Goal: Information Seeking & Learning: Learn about a topic

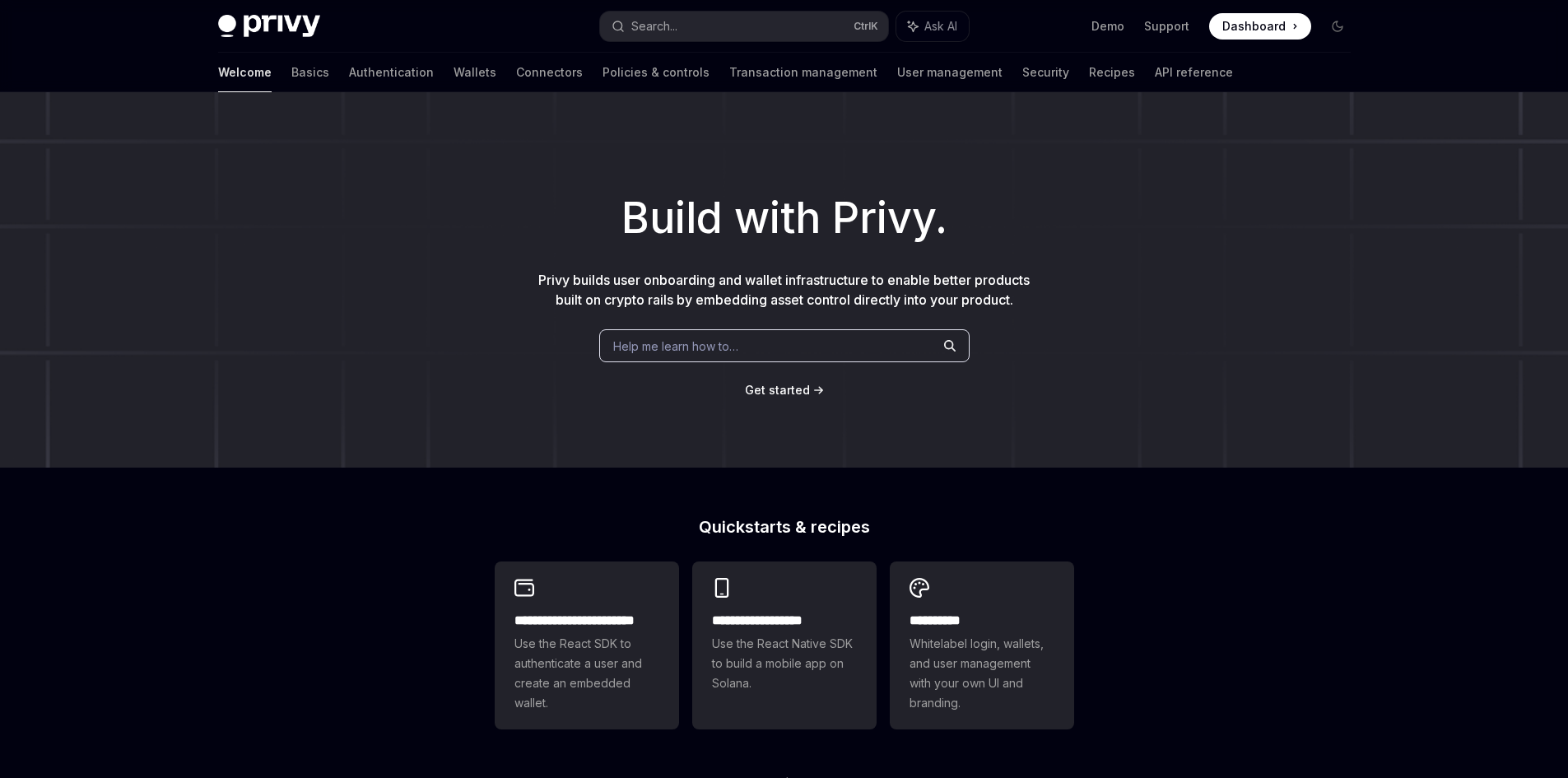
click at [653, 345] on span "Help me learn how to…" at bounding box center [676, 346] width 125 height 17
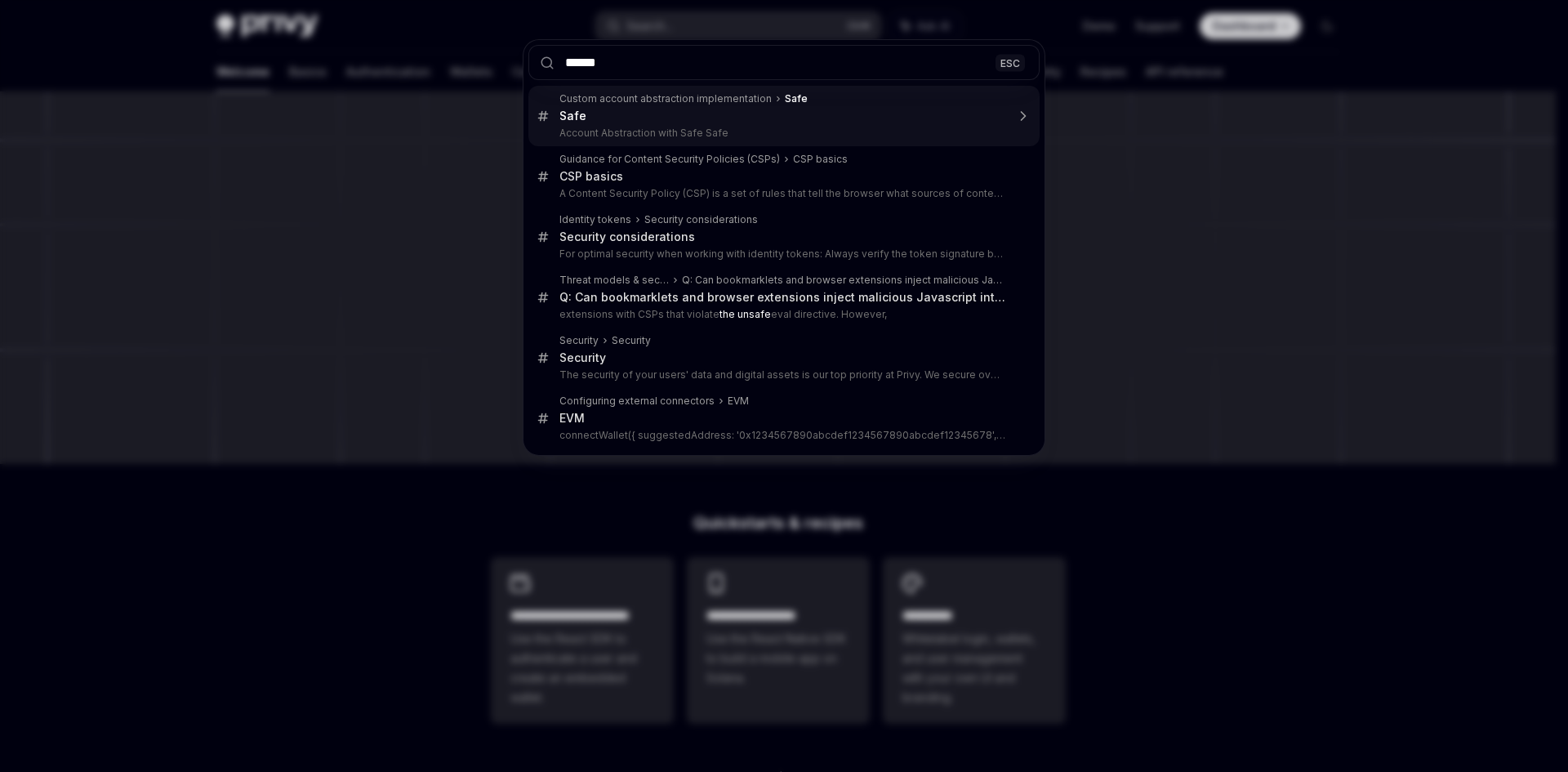
type input "*******"
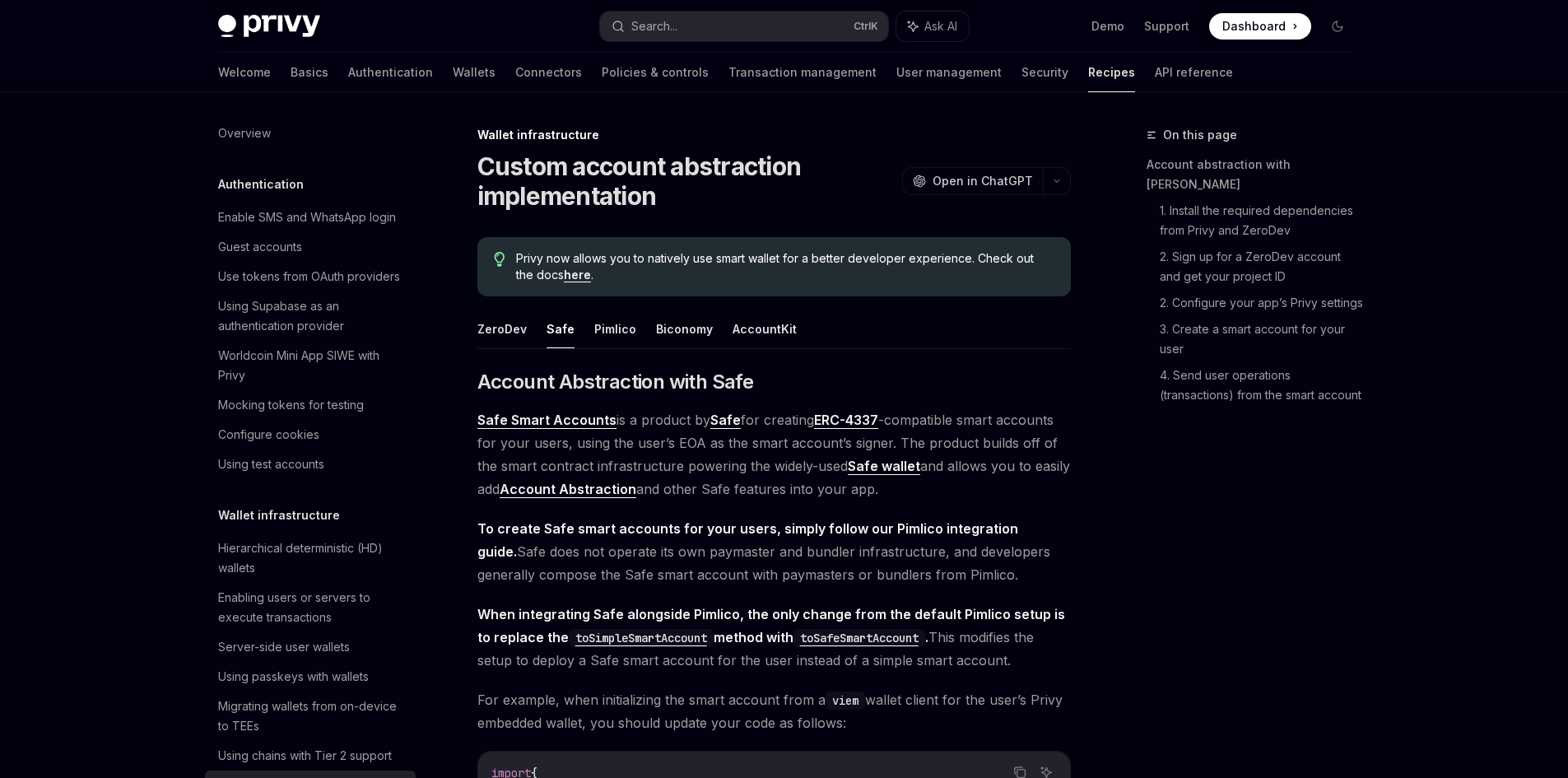
type textarea "*"
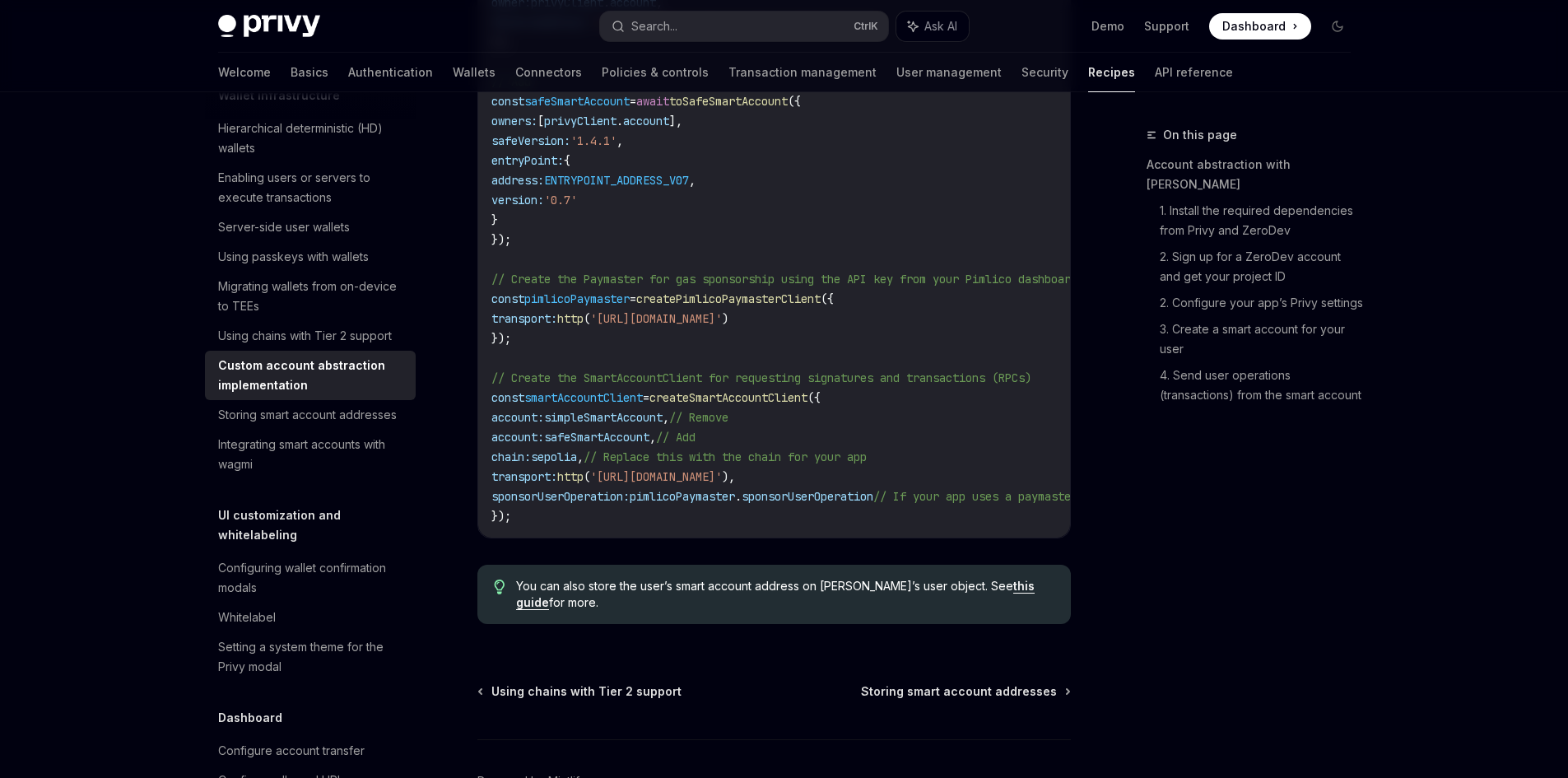
scroll to position [1271, 0]
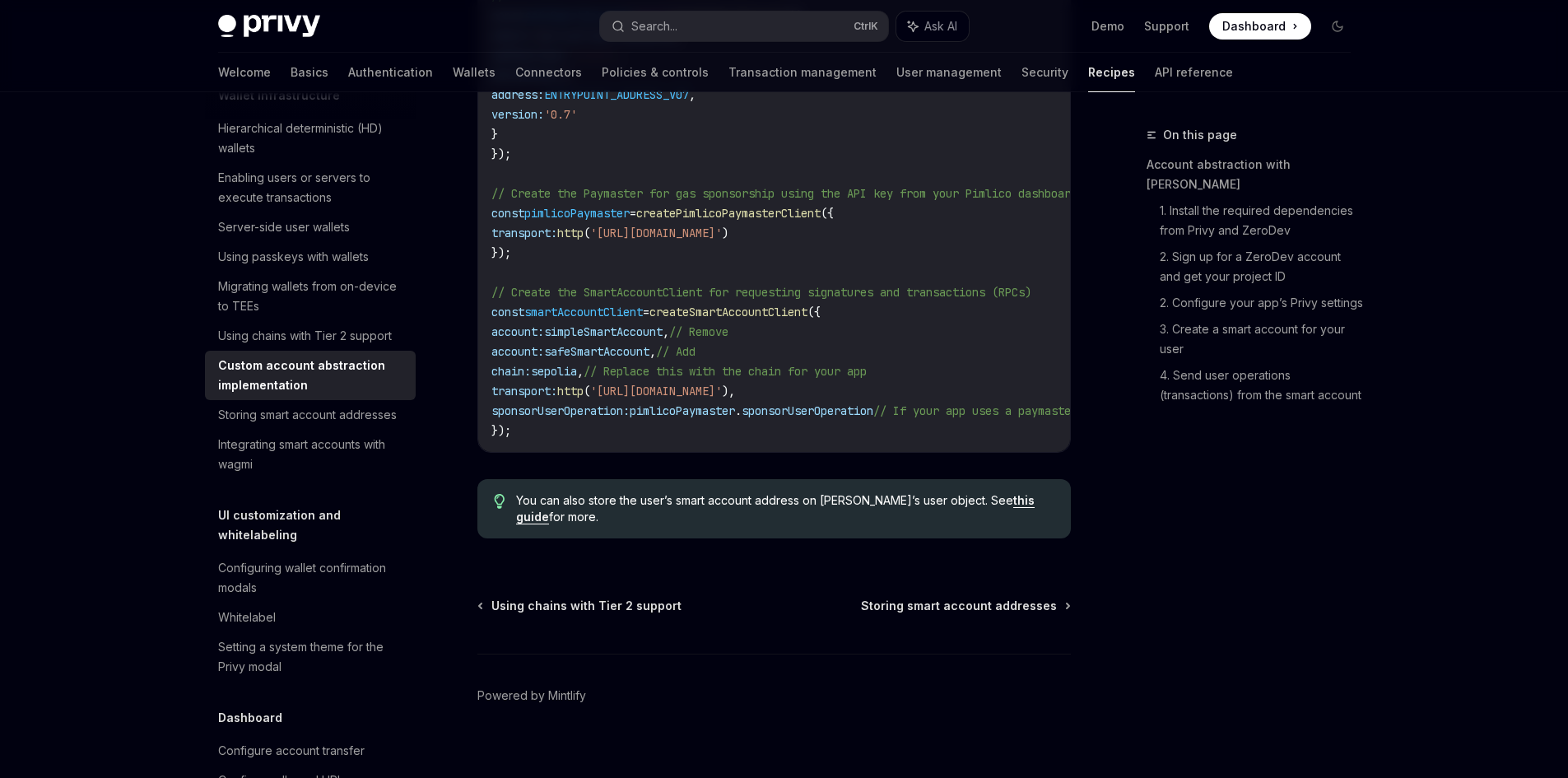
click at [1232, 539] on div "On this page Account abstraction with ZeroDev 1. Install the required dependenc…" at bounding box center [1239, 451] width 250 height 652
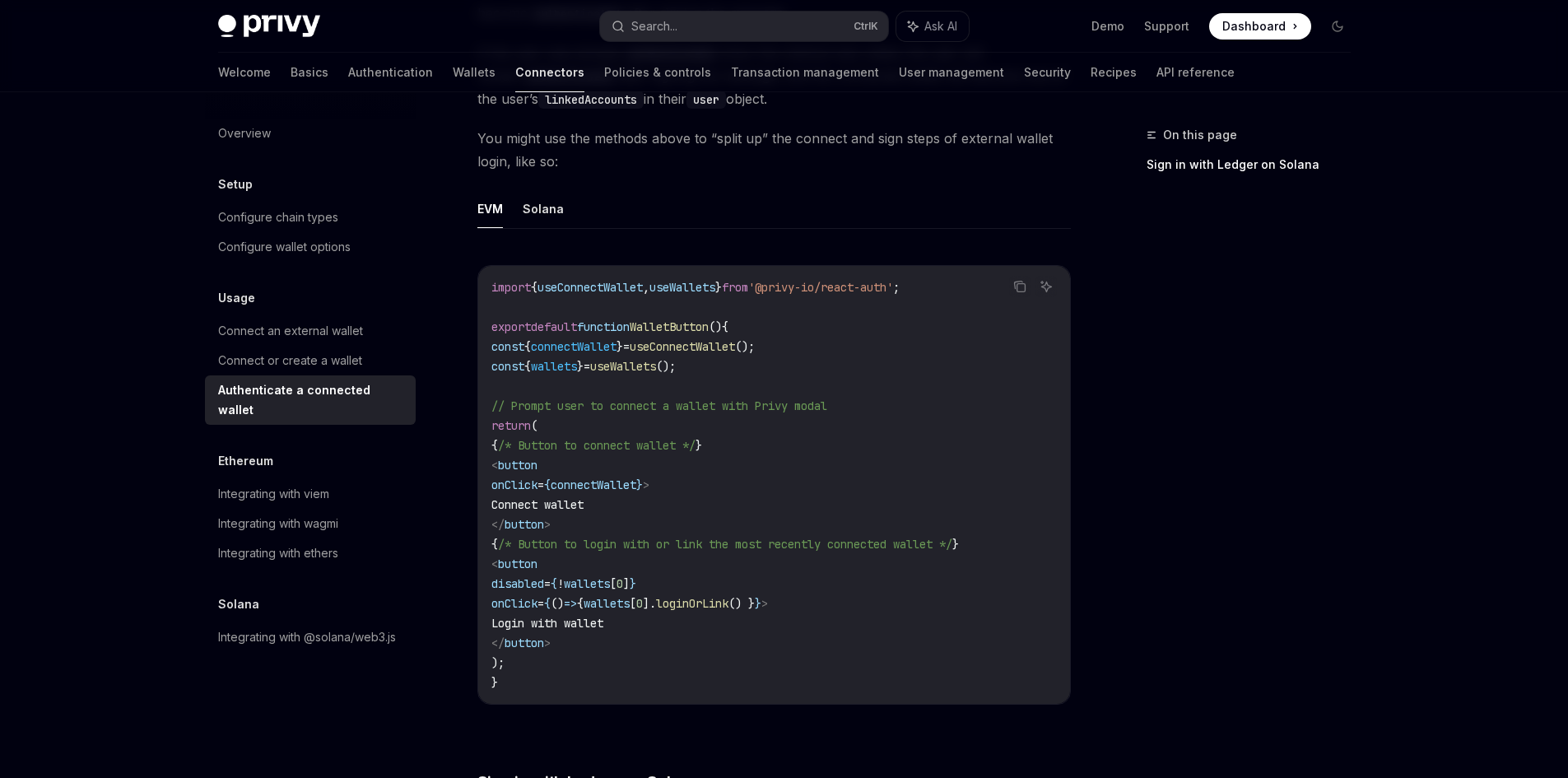
scroll to position [823, 0]
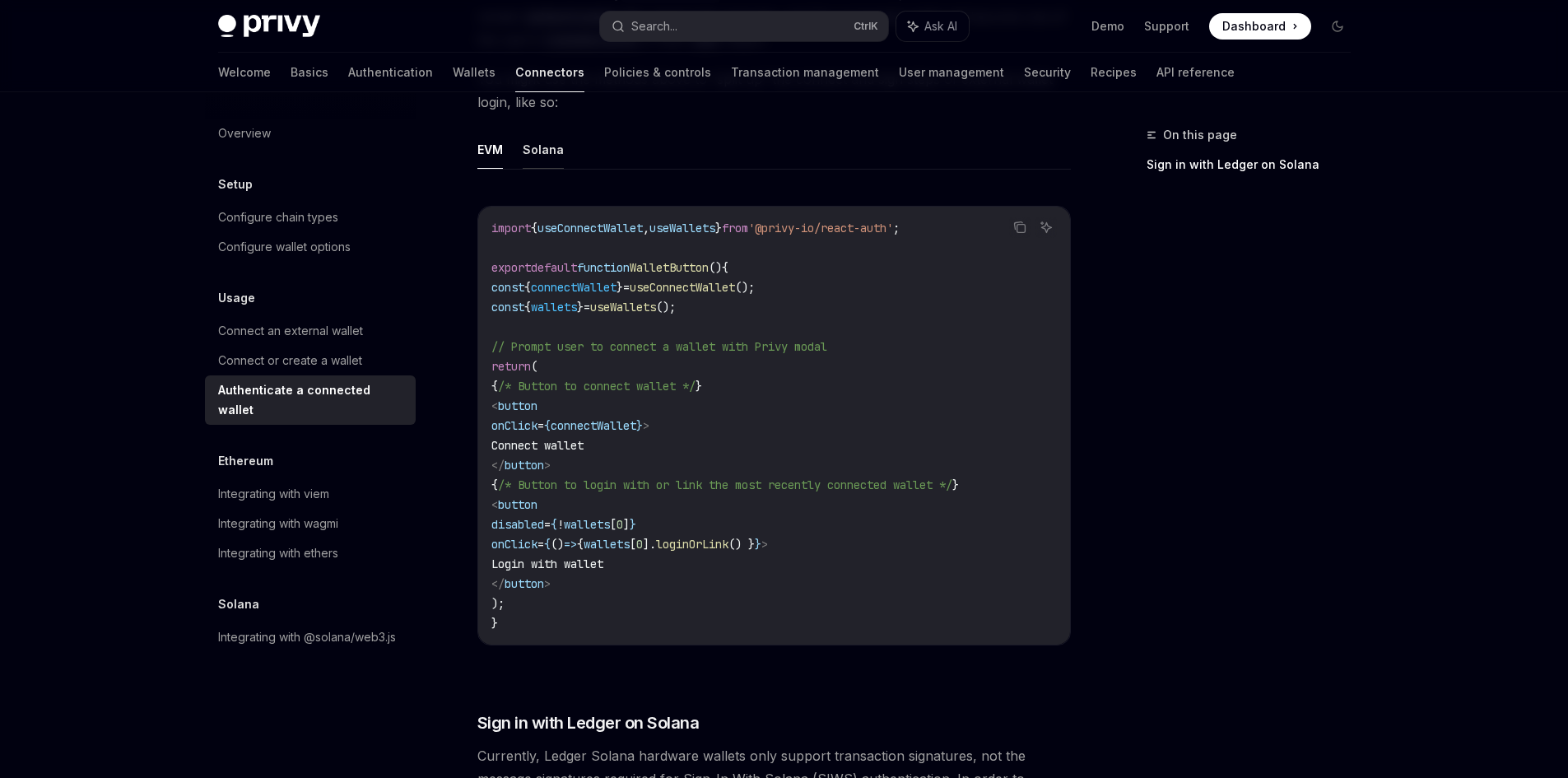
click at [539, 145] on button "Solana" at bounding box center [543, 150] width 41 height 38
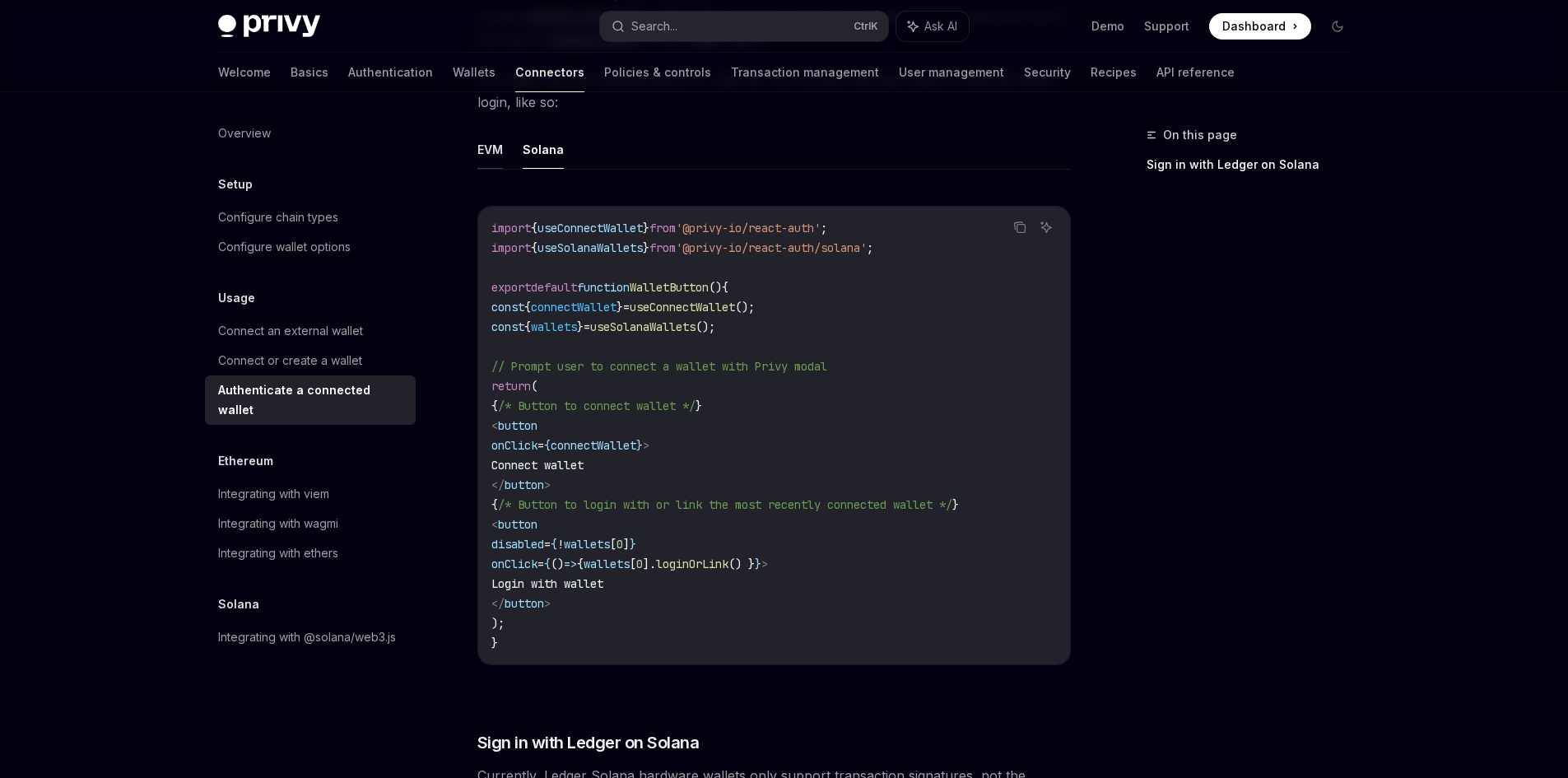
click at [490, 153] on button "EVM" at bounding box center [490, 150] width 26 height 38
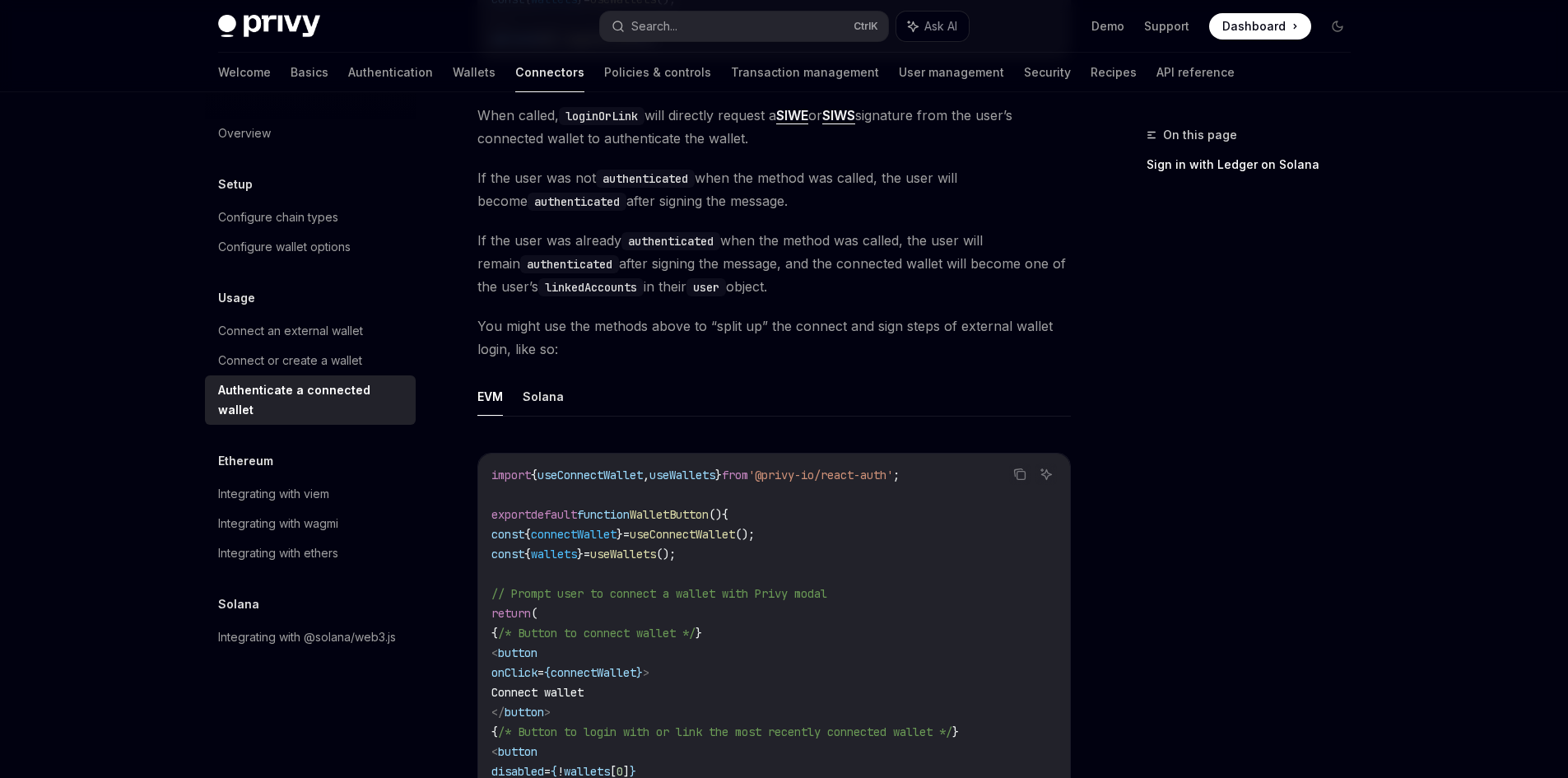
scroll to position [658, 0]
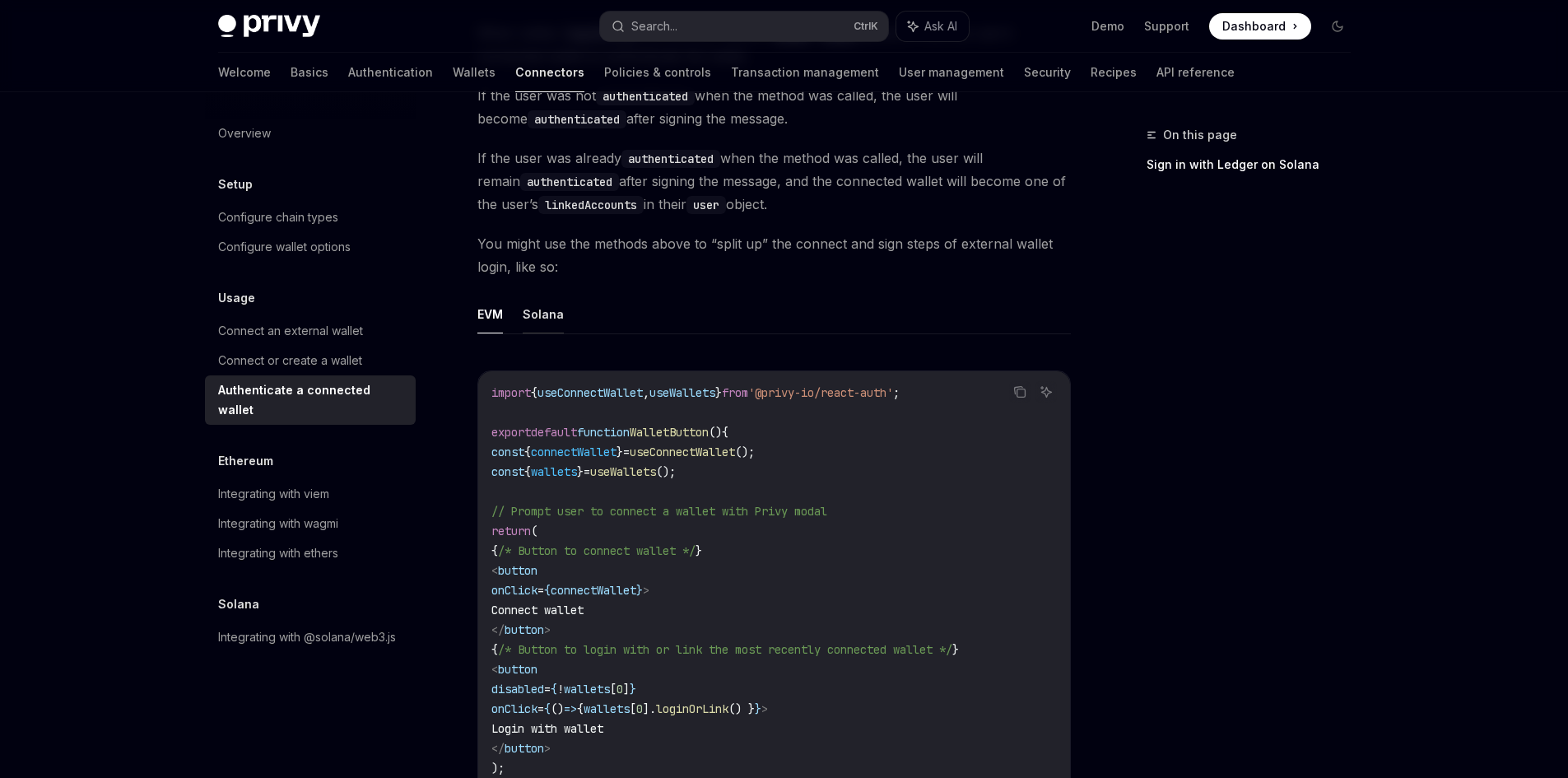
click at [536, 318] on button "Solana" at bounding box center [543, 314] width 41 height 38
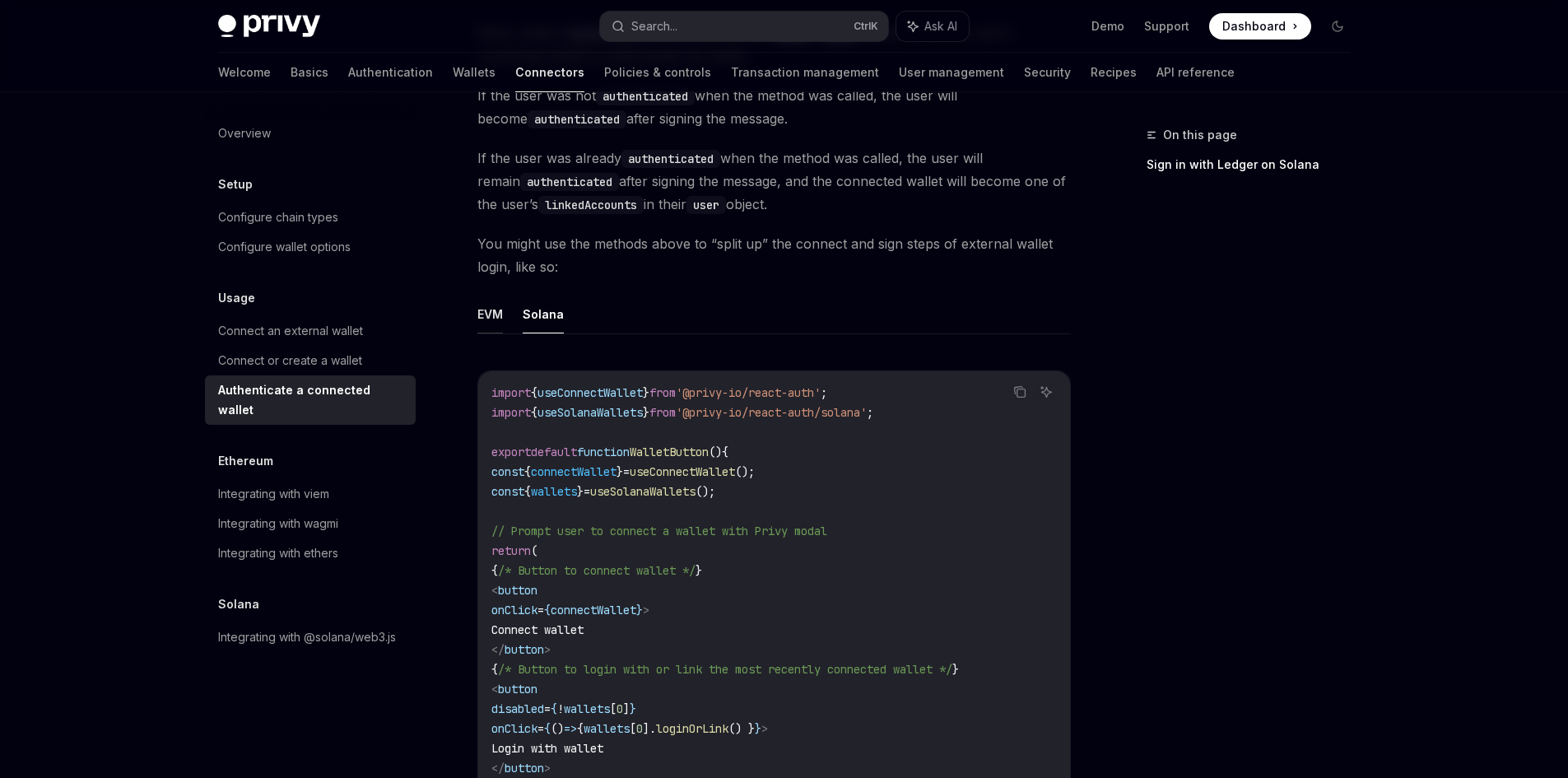
click at [482, 314] on button "EVM" at bounding box center [490, 314] width 26 height 38
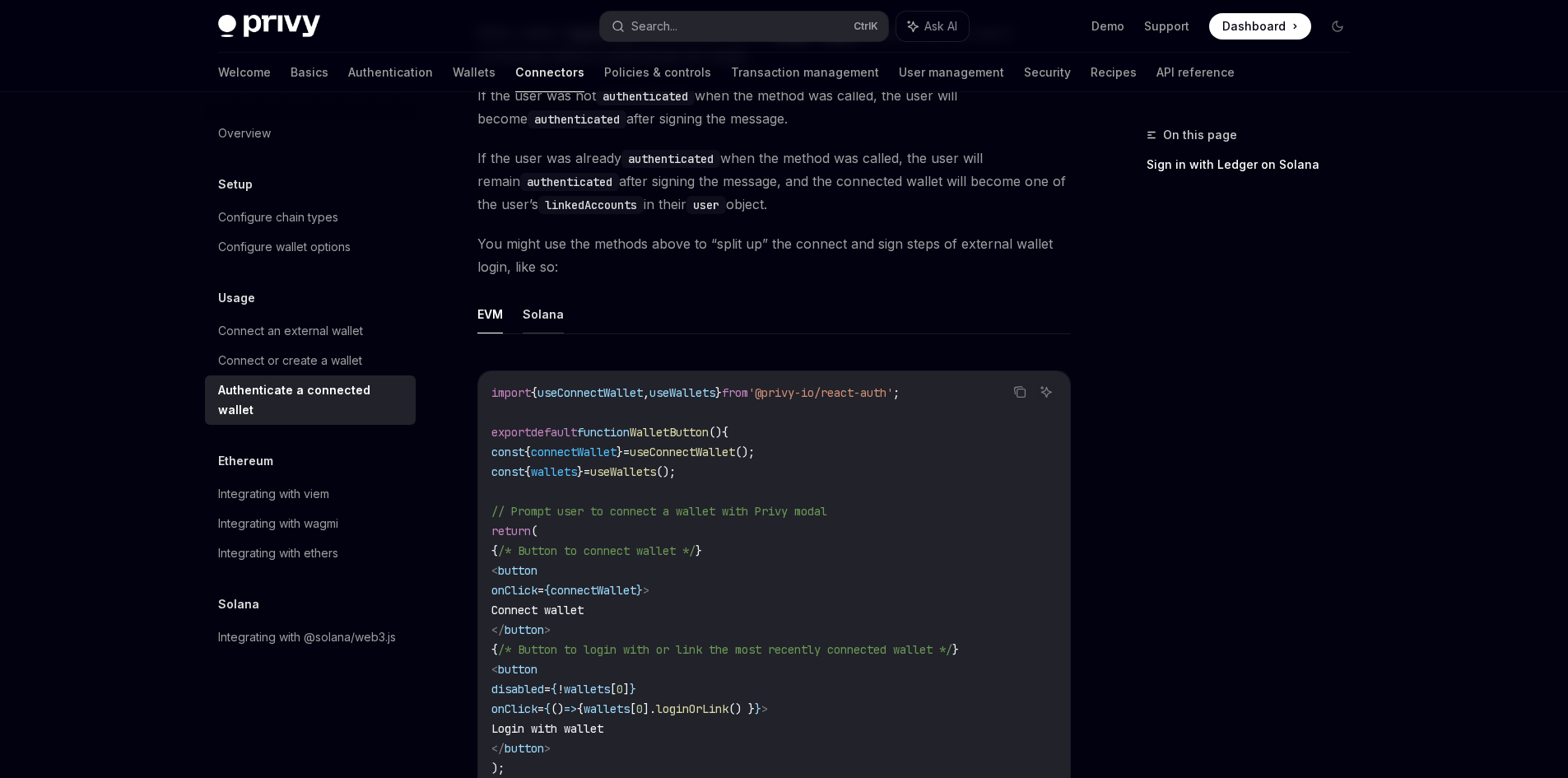
click at [532, 306] on button "Solana" at bounding box center [543, 314] width 41 height 38
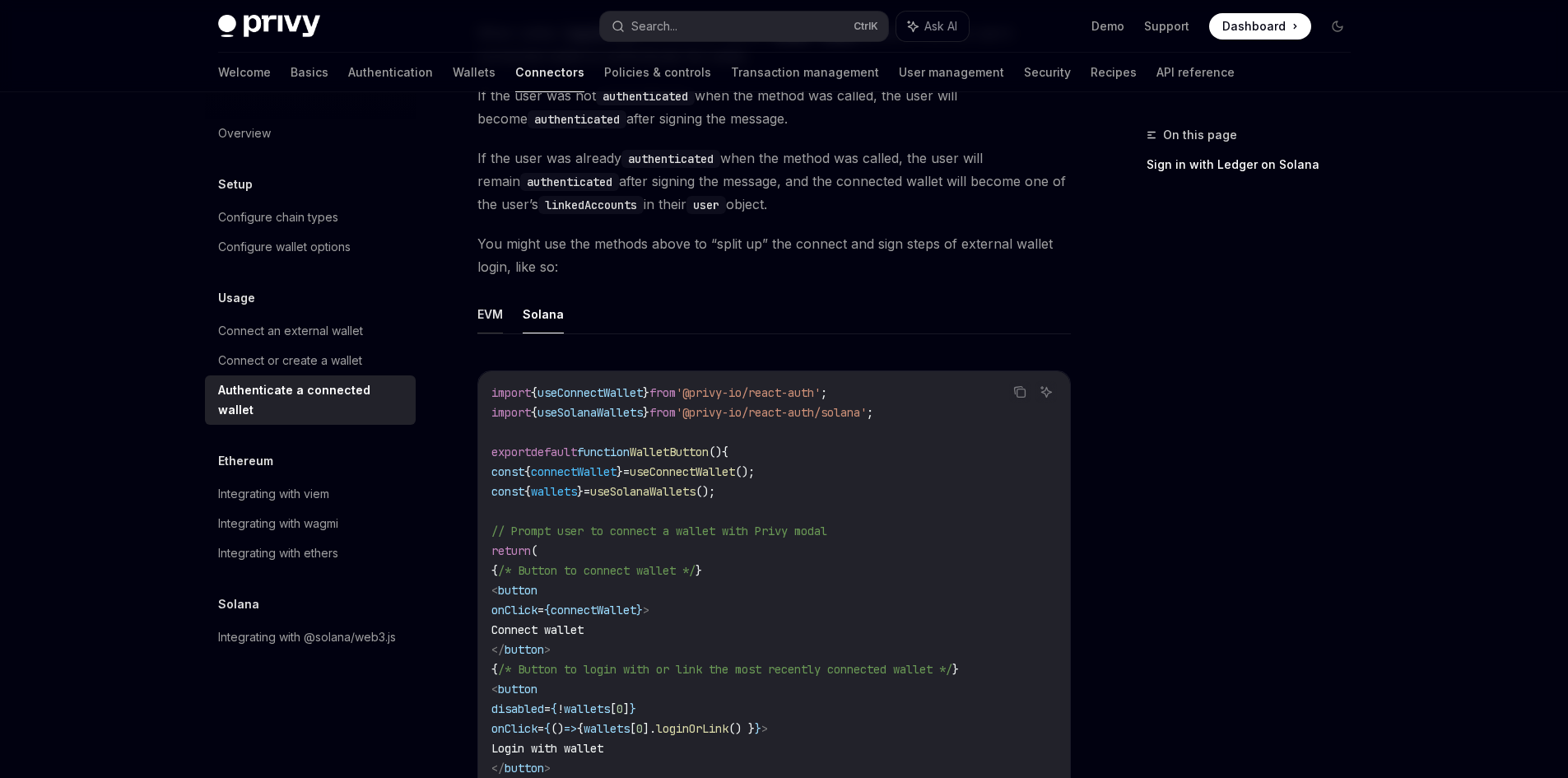
click at [490, 314] on button "EVM" at bounding box center [490, 314] width 26 height 38
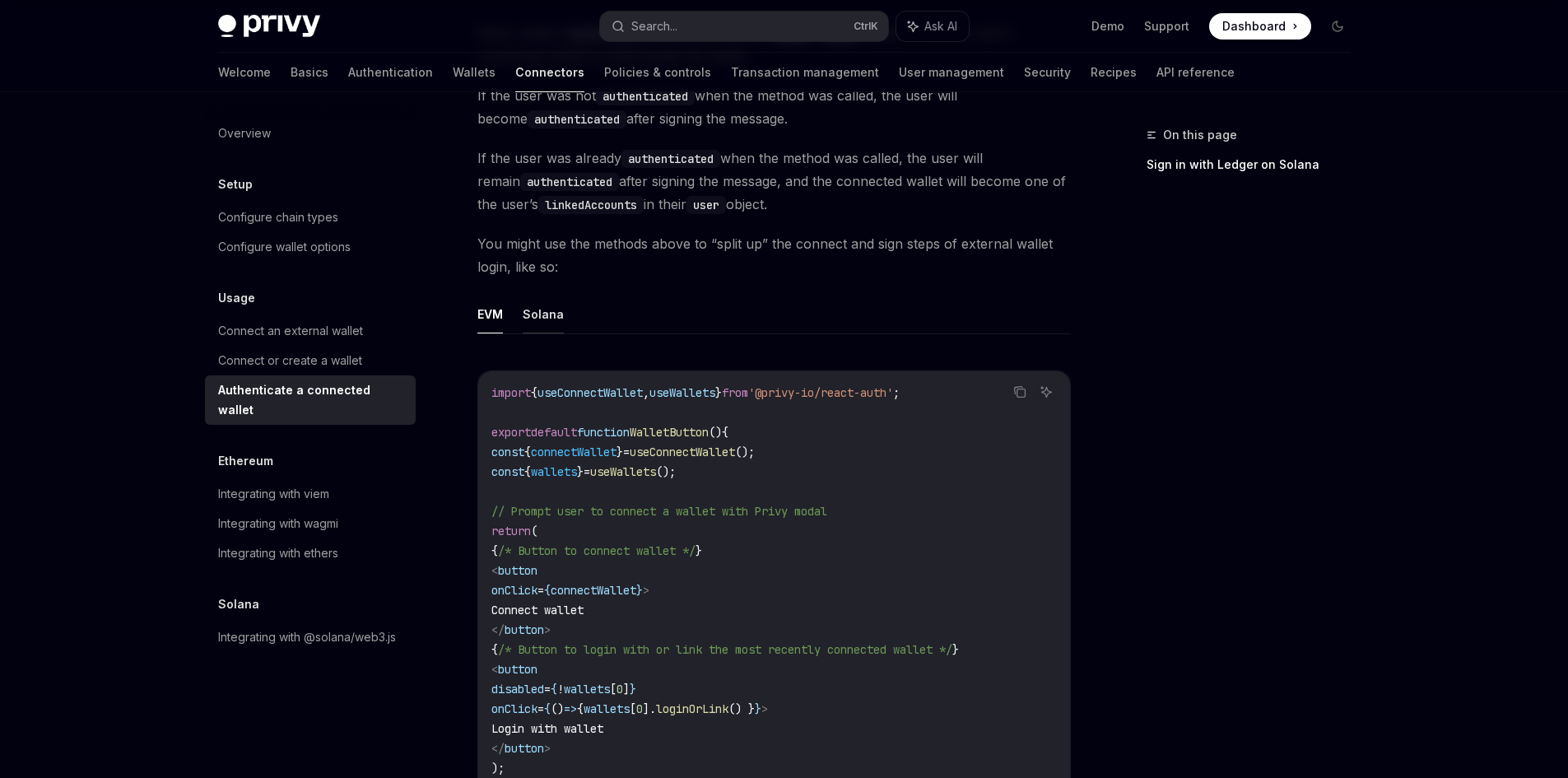
click at [531, 311] on button "Solana" at bounding box center [543, 314] width 41 height 38
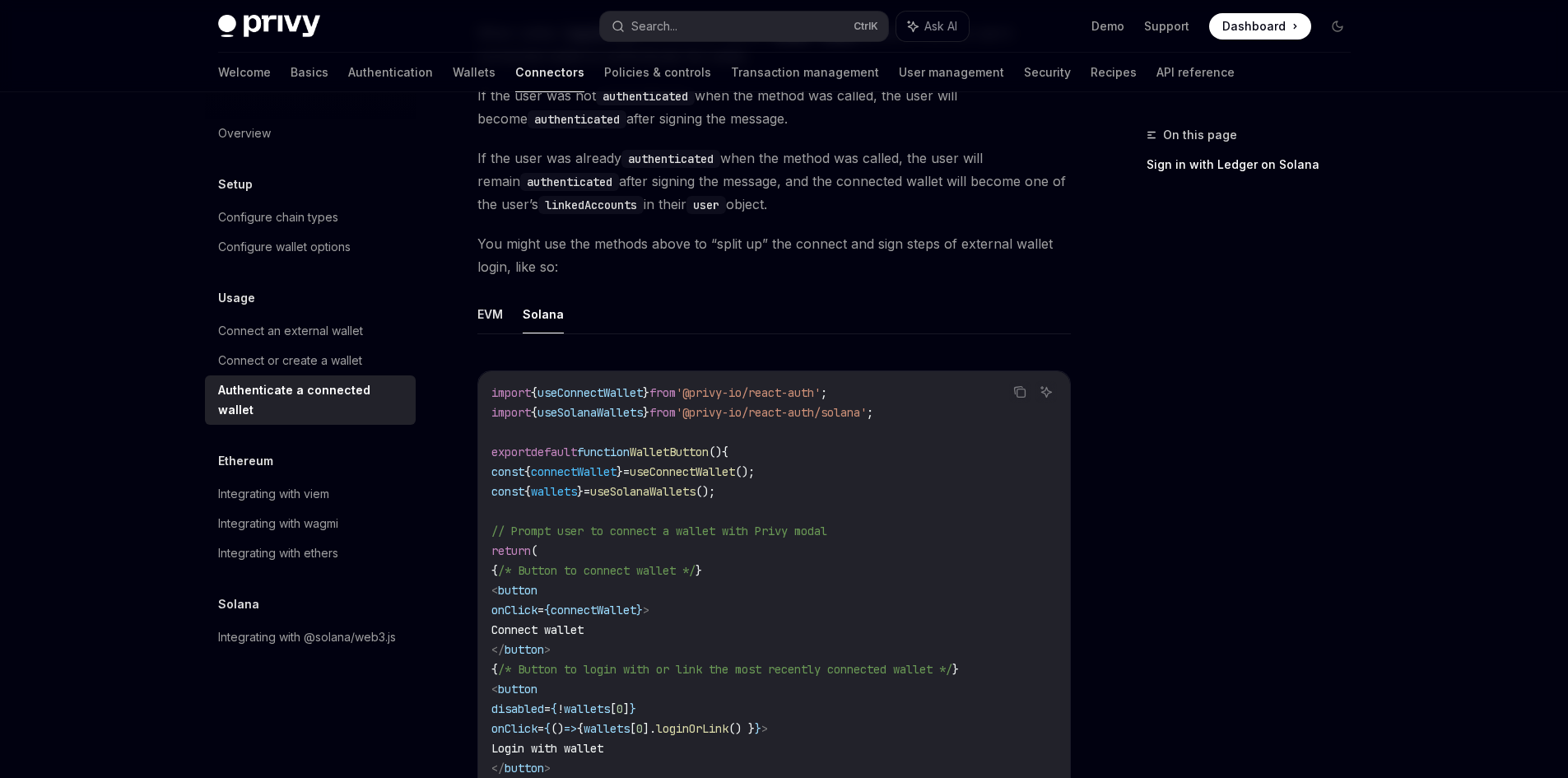
click at [461, 324] on div "Usage Authenticate a connected wallet OpenAI Open in ChatGPT OpenAI Open in Cha…" at bounding box center [619, 473] width 909 height 2014
click at [502, 318] on button "EVM" at bounding box center [490, 314] width 26 height 38
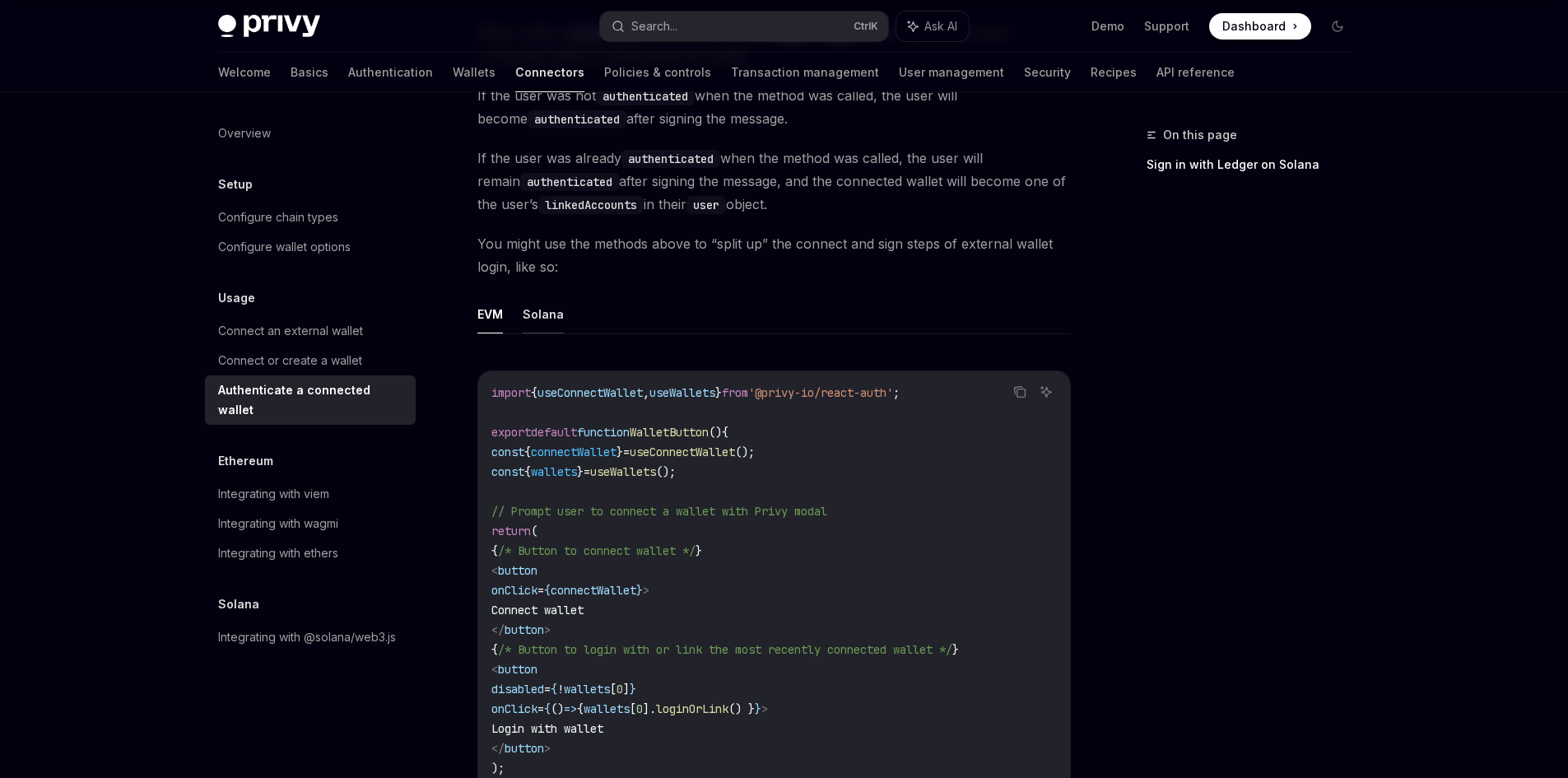
click at [531, 316] on button "Solana" at bounding box center [543, 314] width 41 height 38
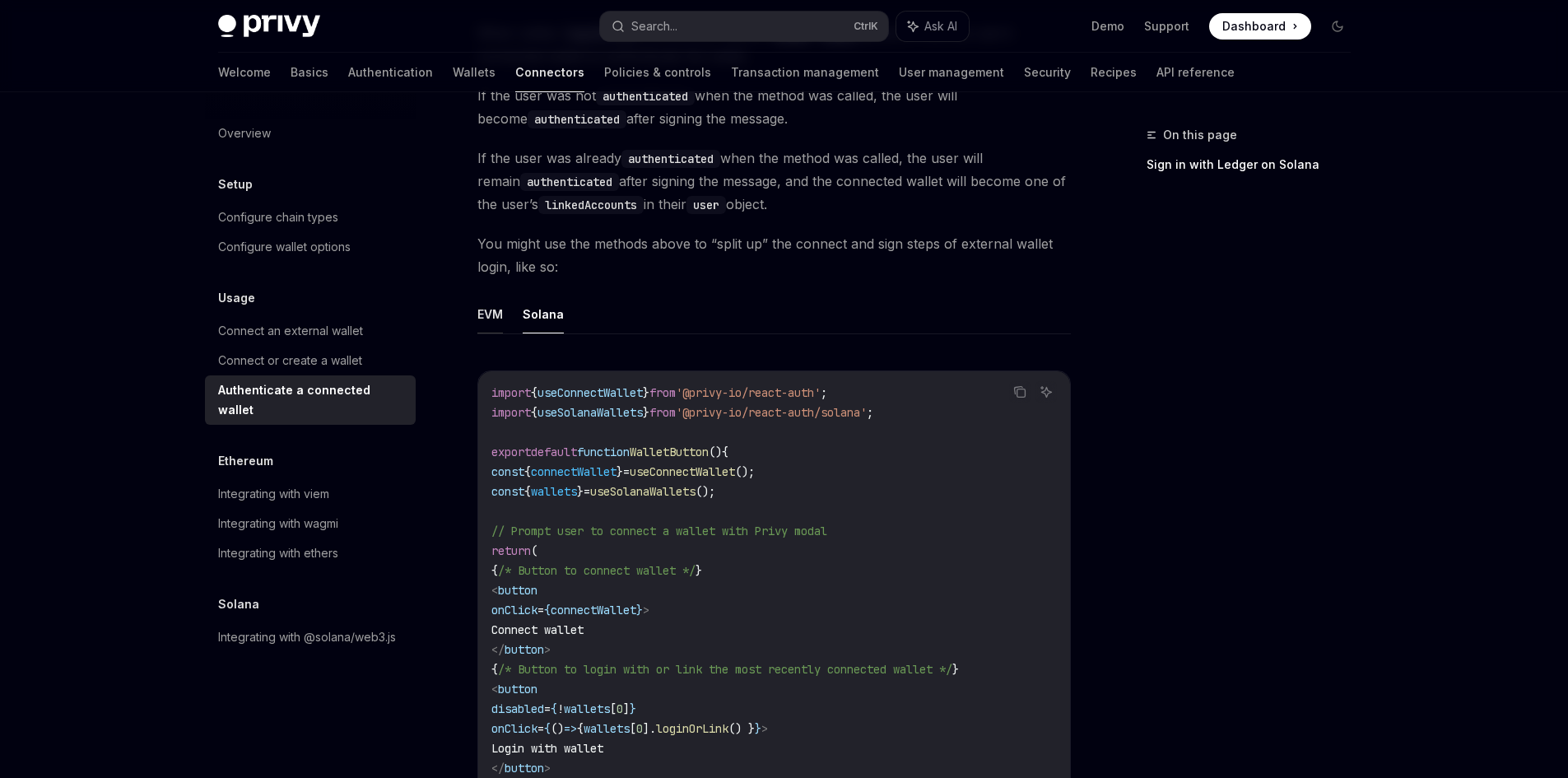
click at [490, 319] on button "EVM" at bounding box center [490, 314] width 26 height 38
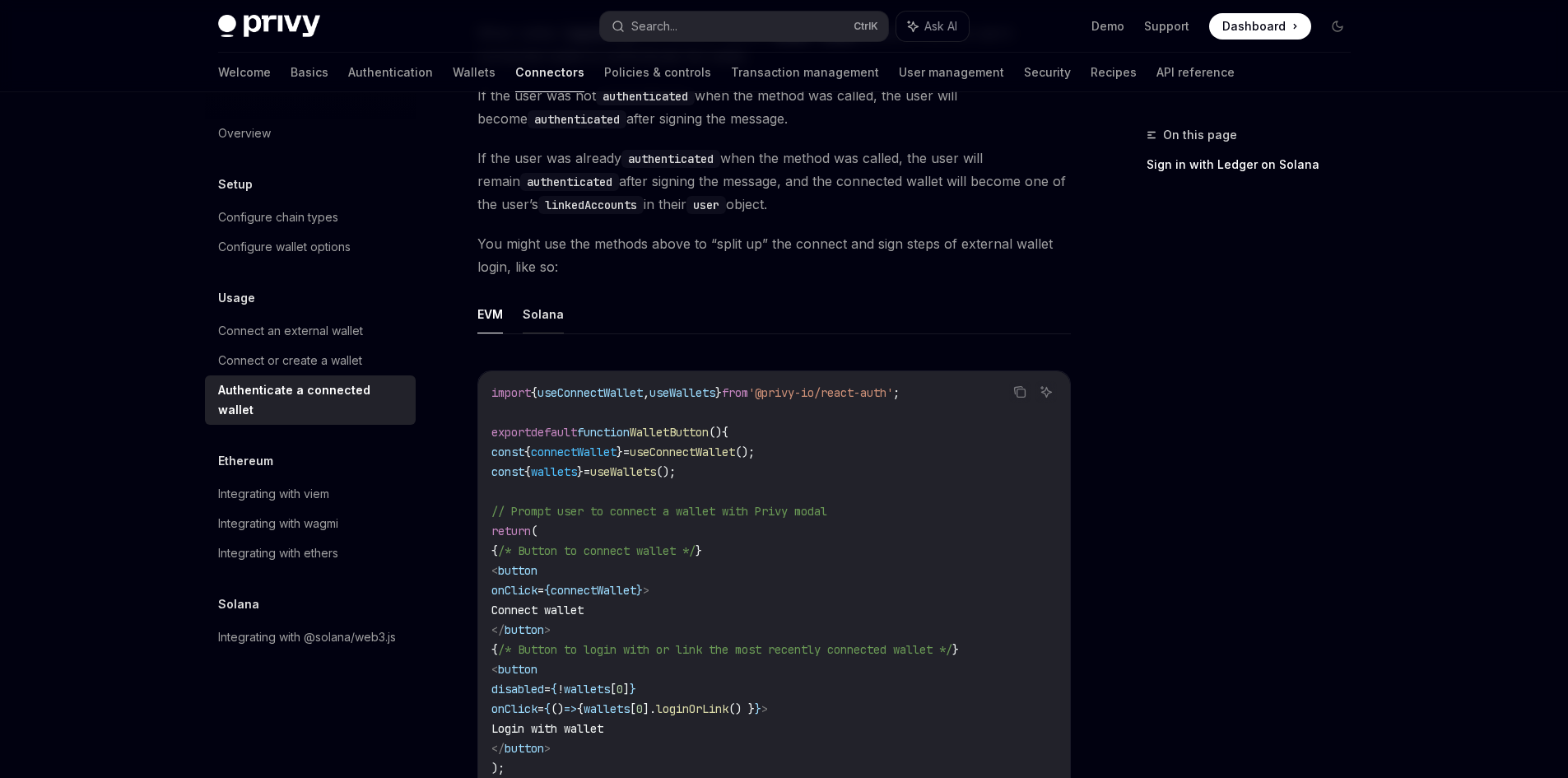
click at [531, 313] on button "Solana" at bounding box center [543, 314] width 41 height 38
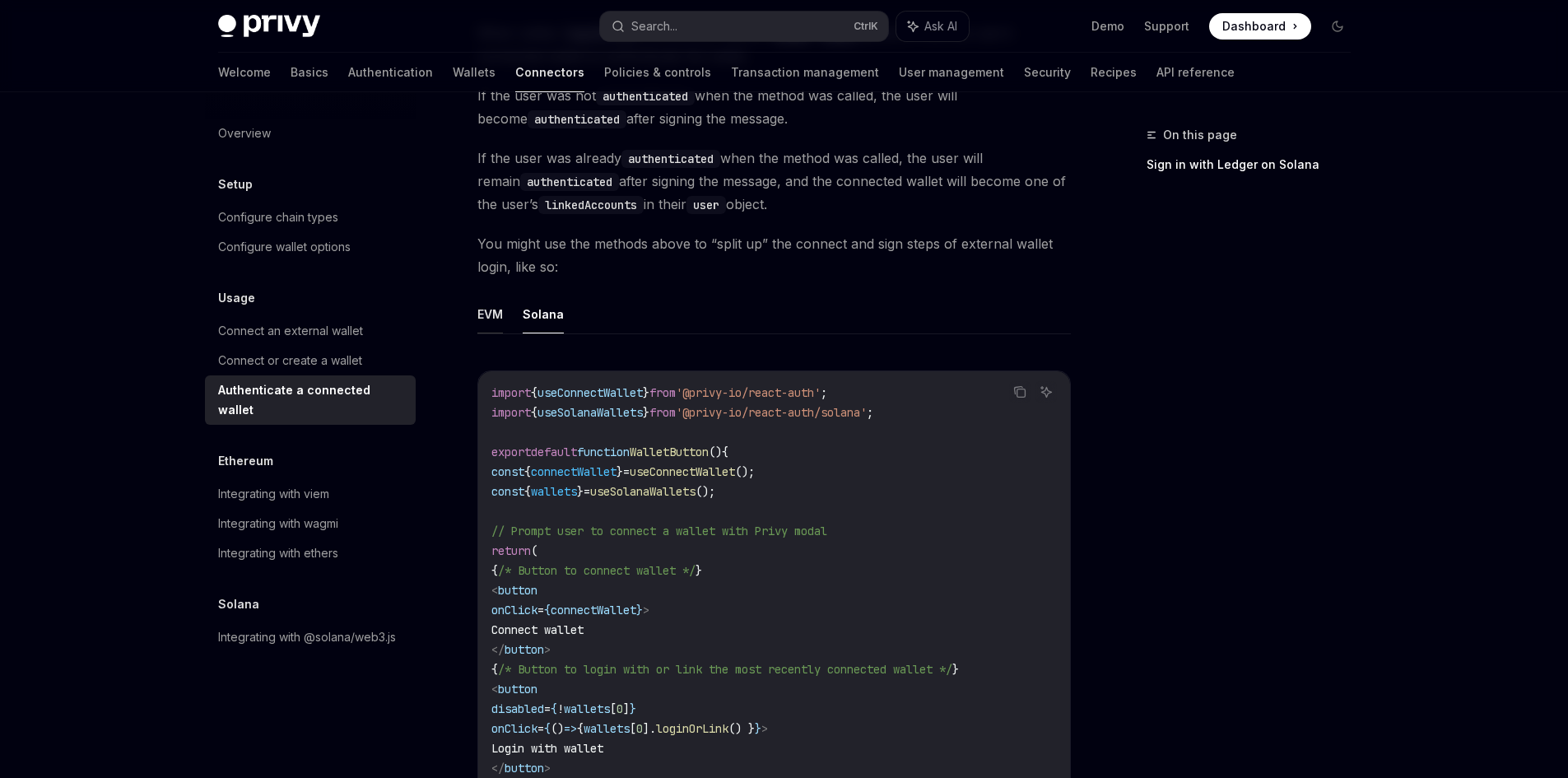
click at [494, 317] on button "EVM" at bounding box center [490, 314] width 26 height 38
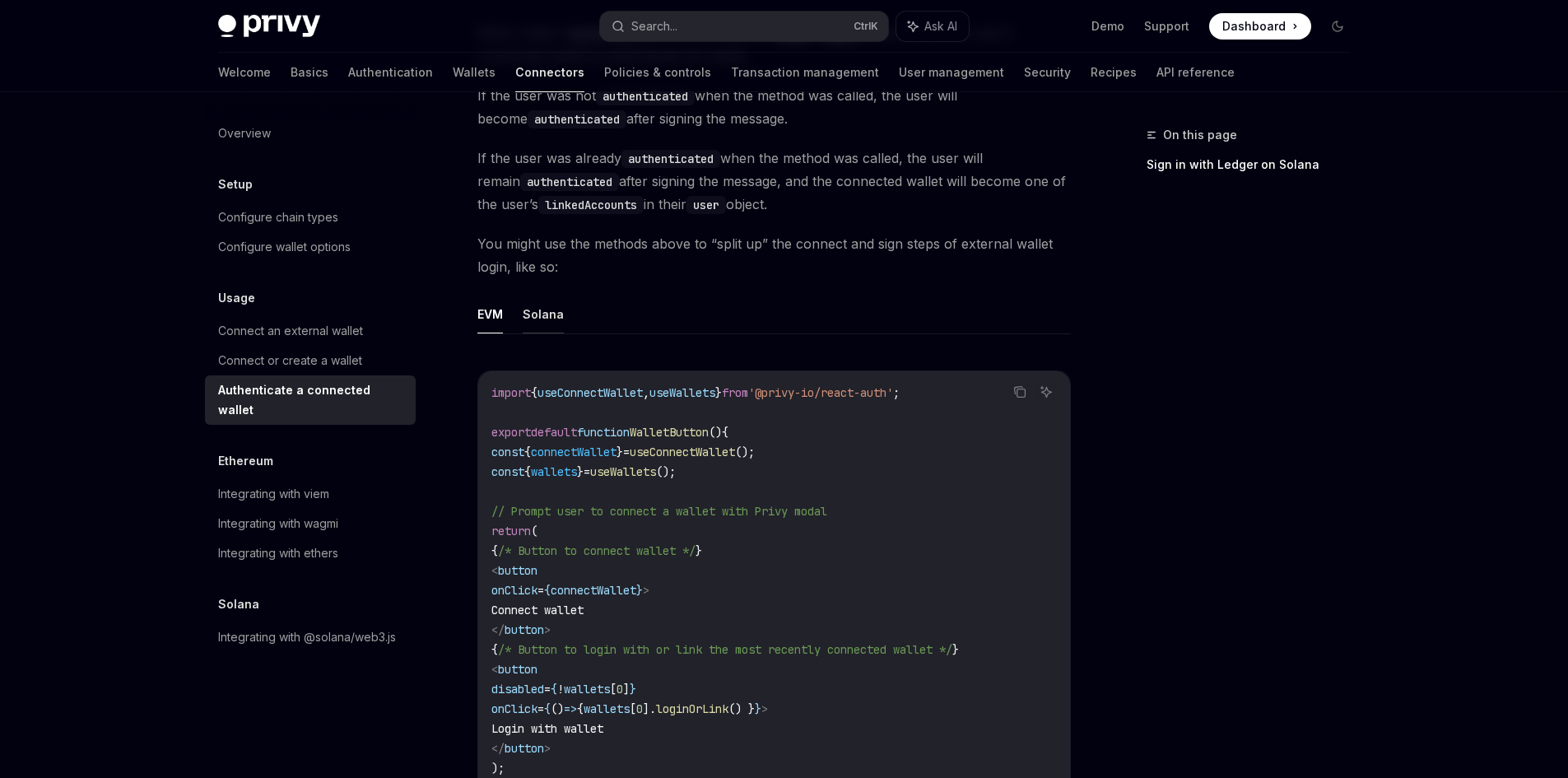
click at [532, 316] on button "Solana" at bounding box center [543, 314] width 41 height 38
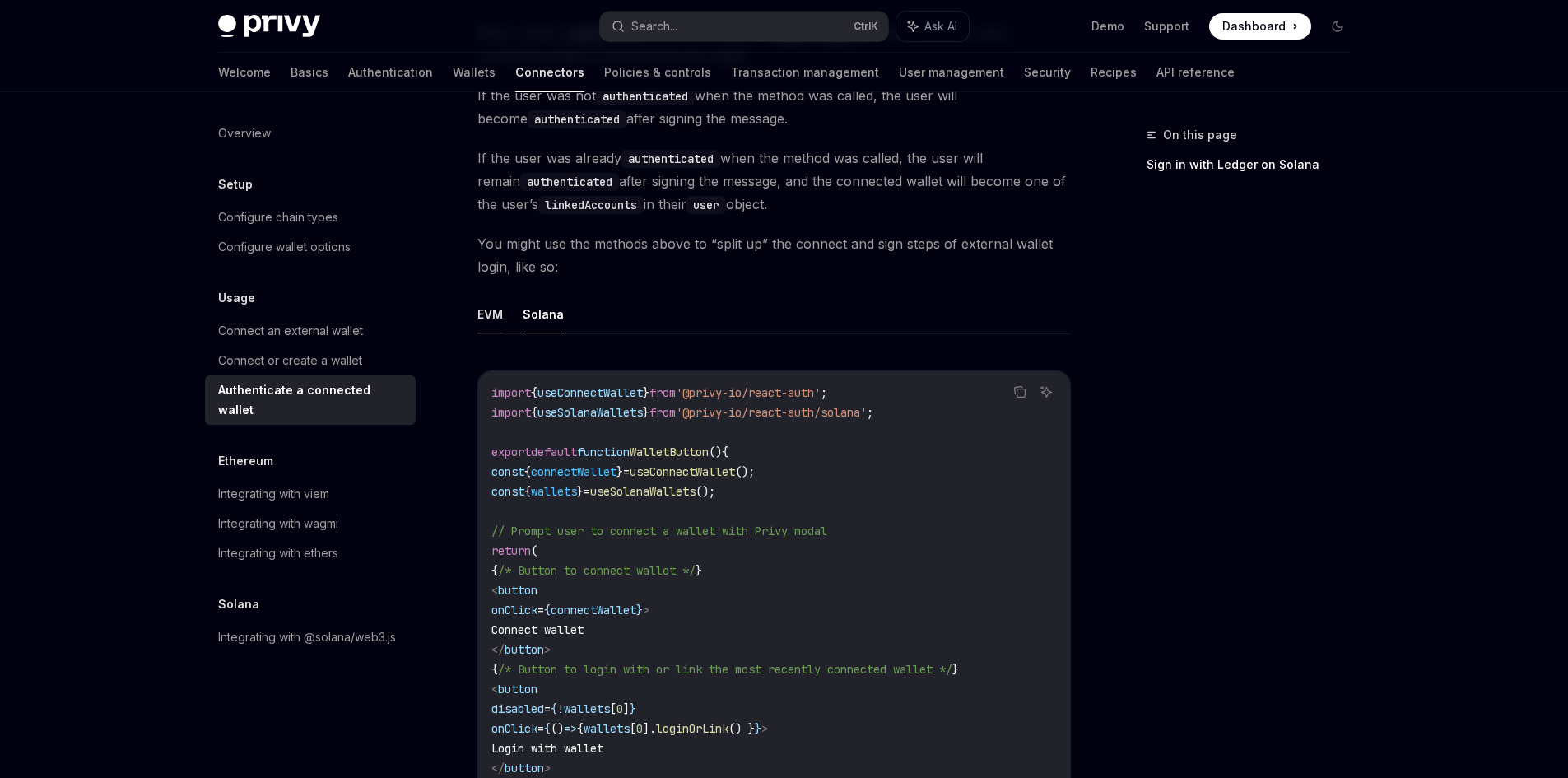
drag, startPoint x: 469, startPoint y: 321, endPoint x: 488, endPoint y: 318, distance: 19.2
click at [471, 321] on div "Usage Authenticate a connected wallet OpenAI Open in ChatGPT OpenAI Open in Cha…" at bounding box center [619, 473] width 909 height 2014
click at [492, 318] on button "EVM" at bounding box center [490, 314] width 26 height 38
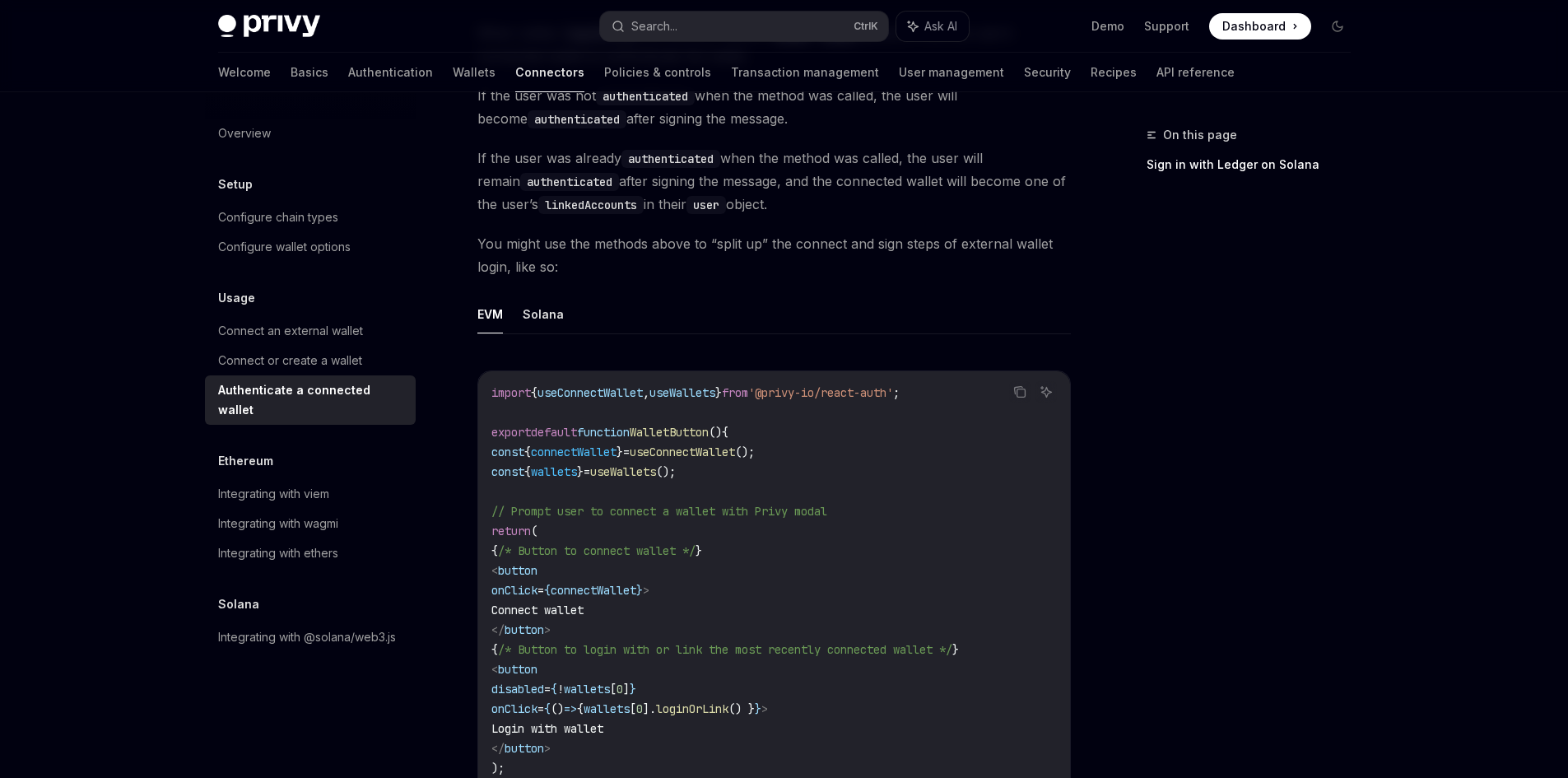
click at [521, 316] on ul "EVM Solana" at bounding box center [774, 314] width 594 height 39
click at [538, 316] on button "Solana" at bounding box center [543, 314] width 41 height 38
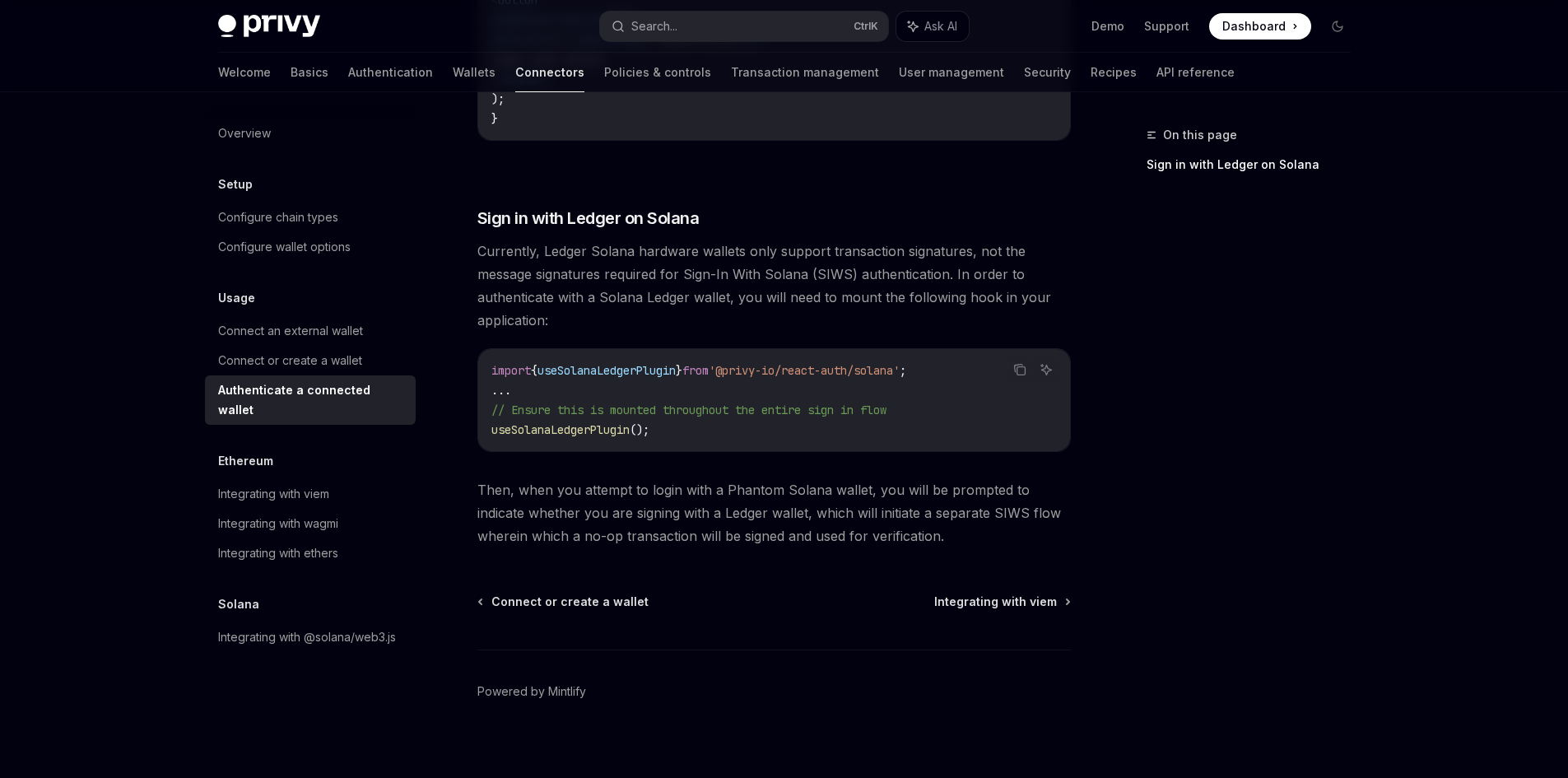
scroll to position [1361, 0]
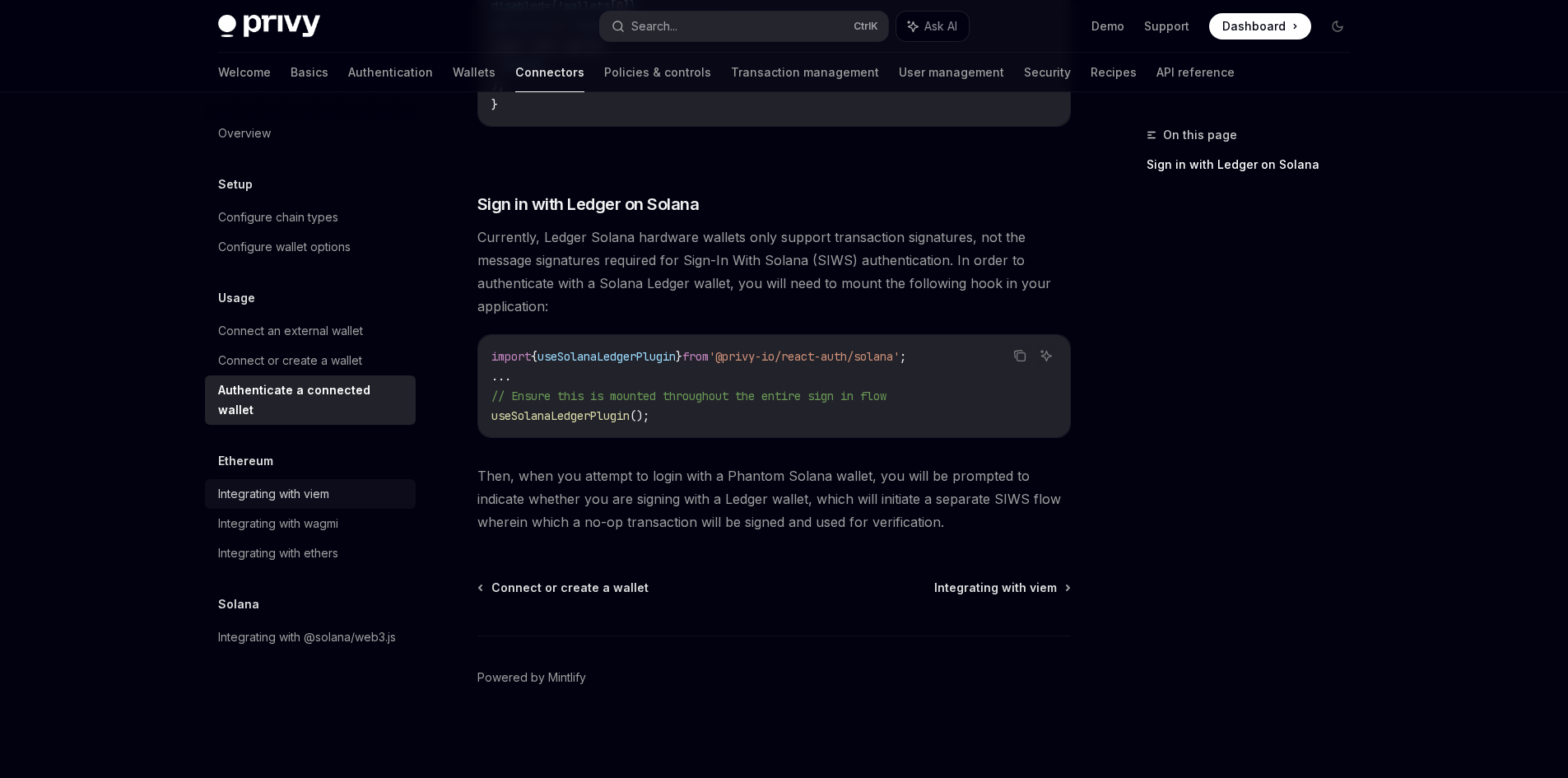
click at [288, 483] on div "Integrating with viem" at bounding box center [273, 493] width 111 height 20
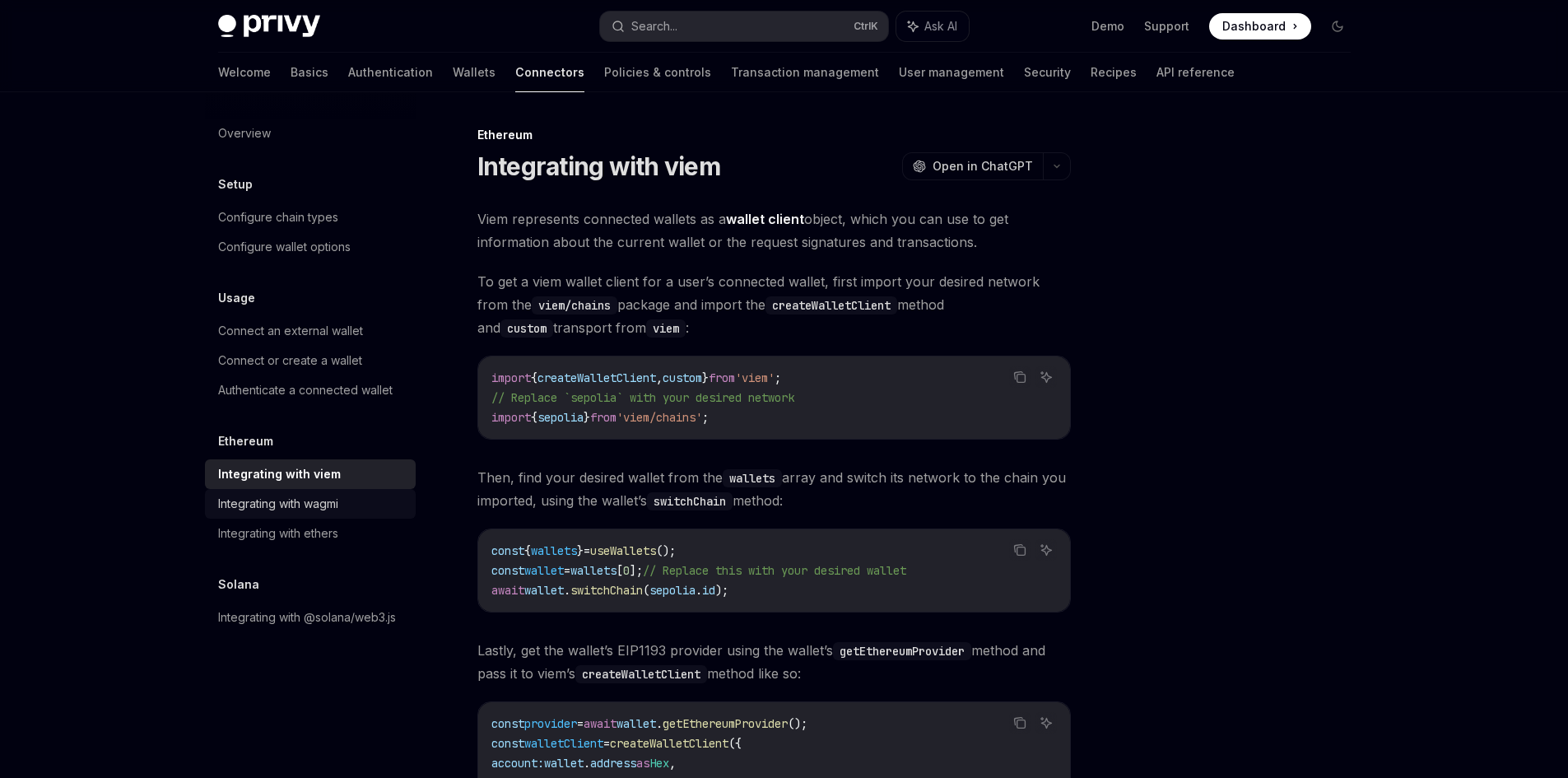
click at [297, 505] on div "Integrating with wagmi" at bounding box center [277, 504] width 120 height 20
type textarea "*"
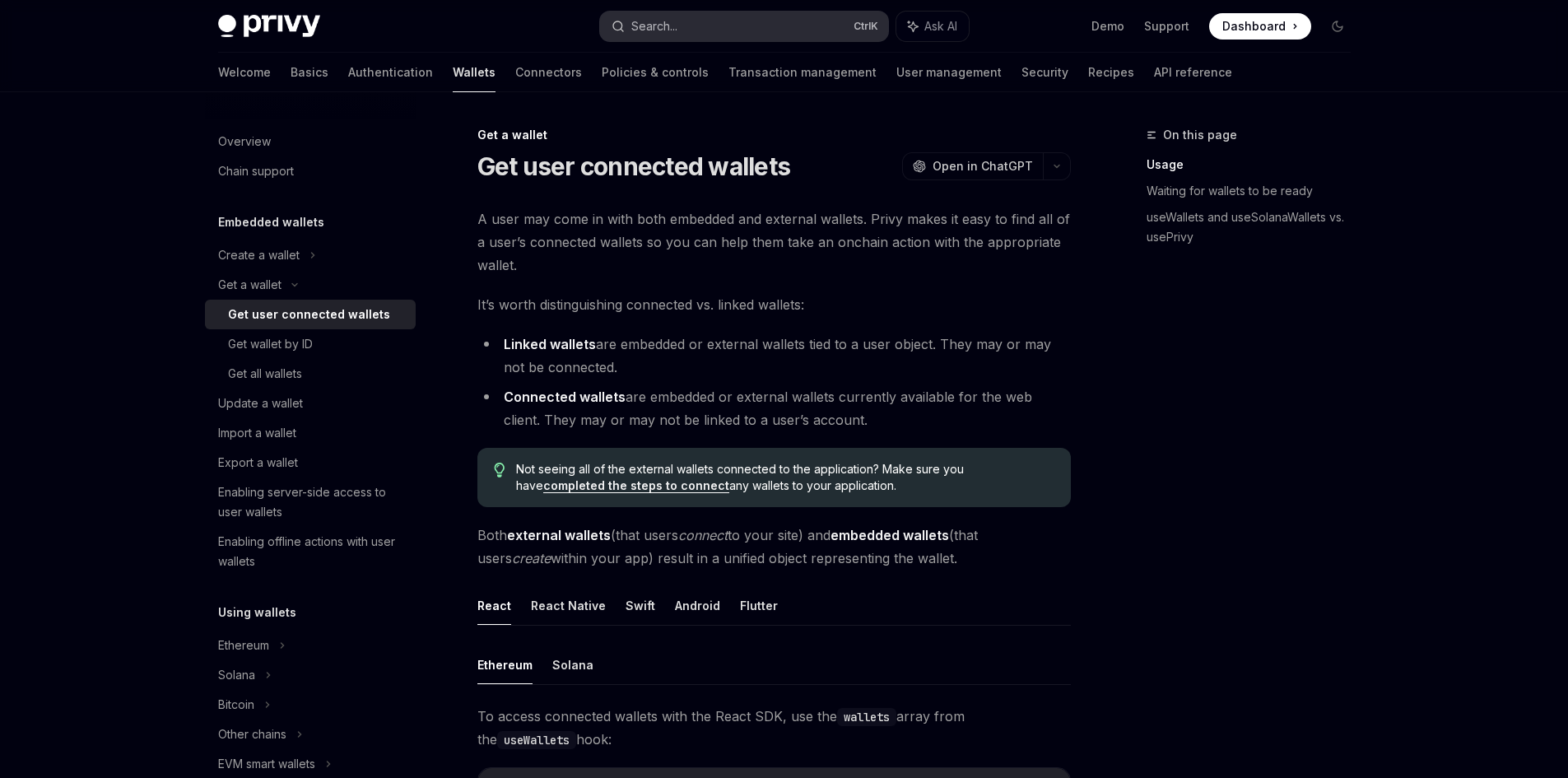
click at [704, 19] on button "Search... Ctrl K" at bounding box center [744, 26] width 288 height 30
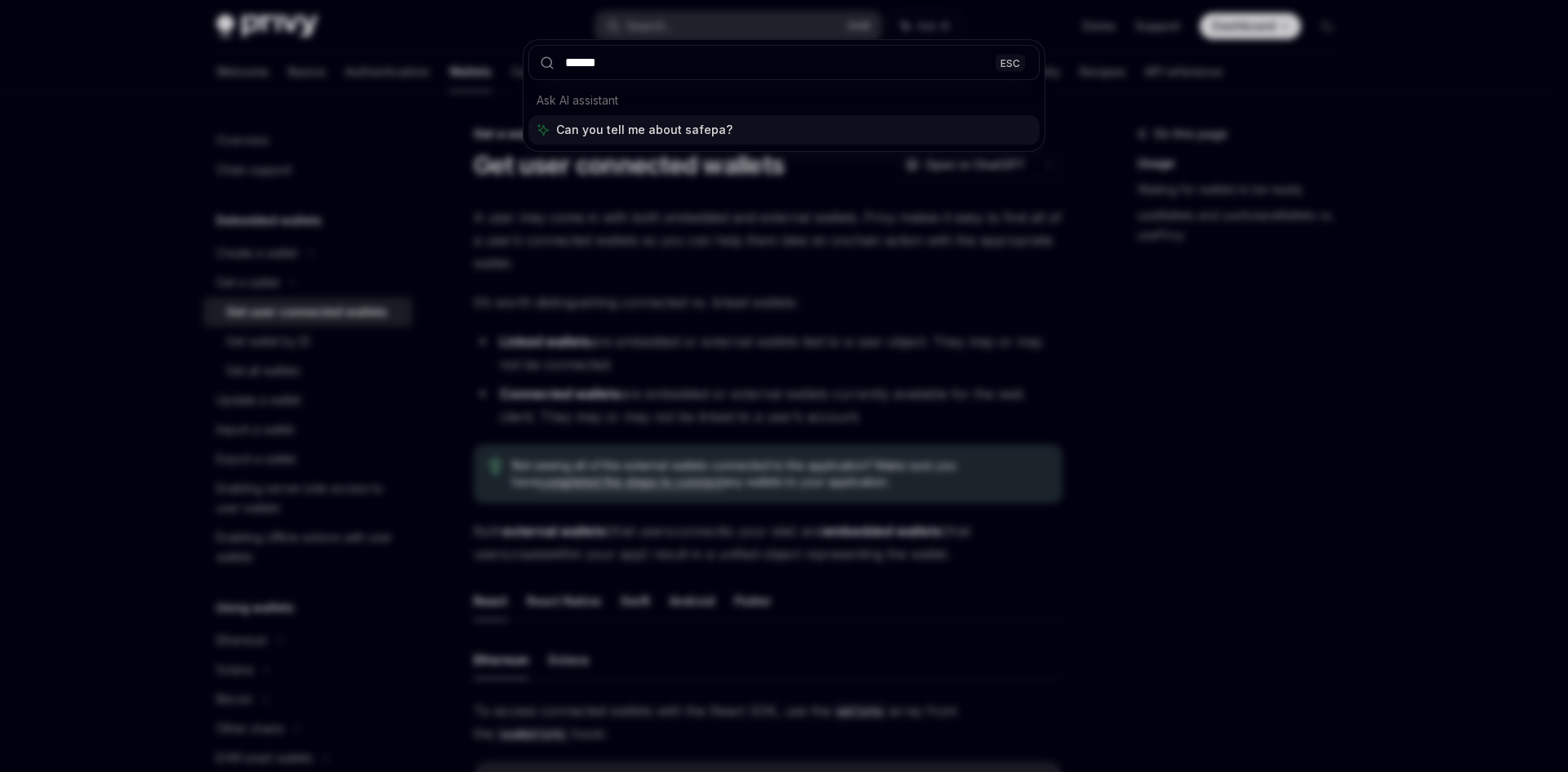
type input "*******"
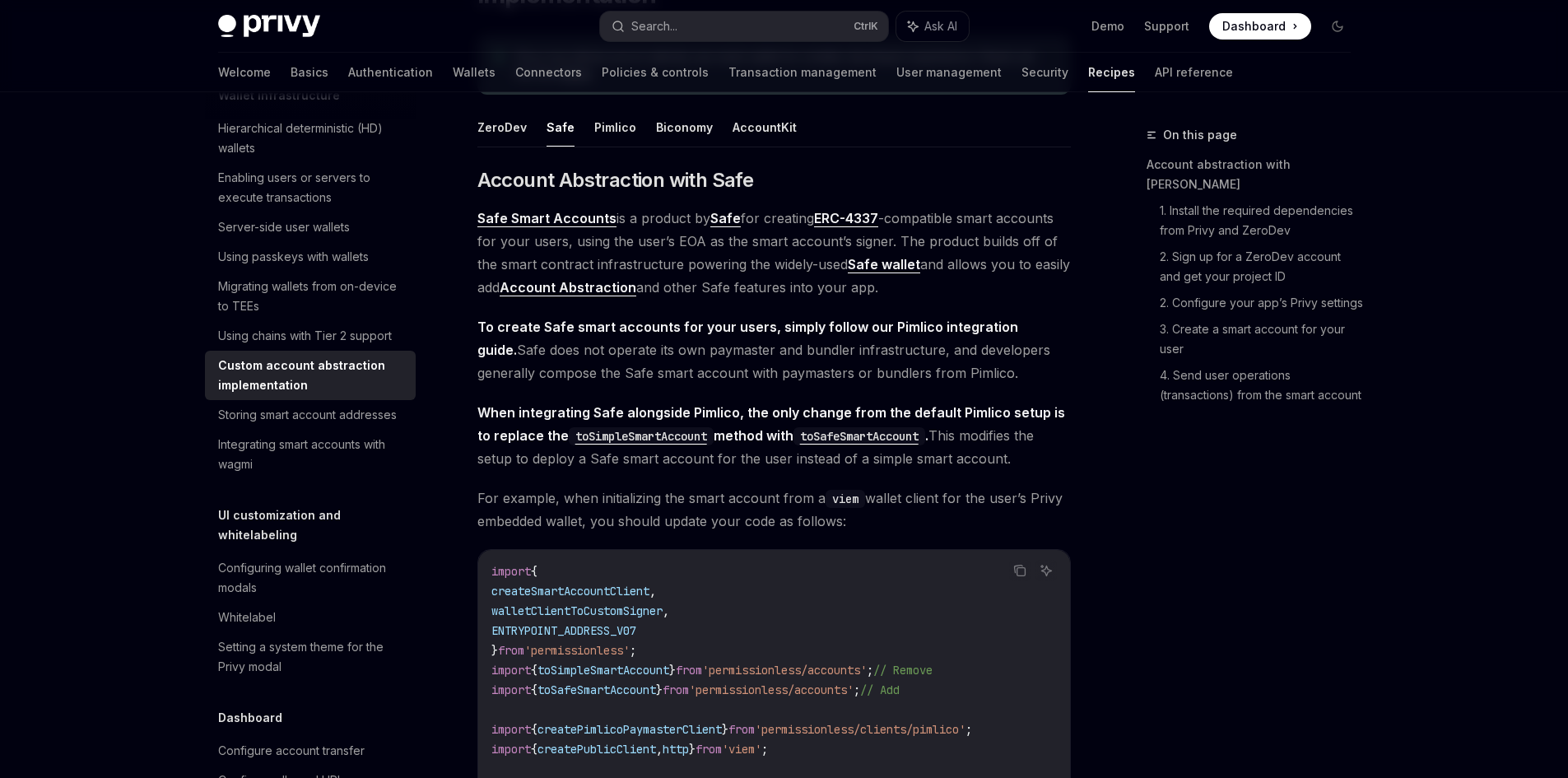
scroll to position [200, 0]
click at [286, 237] on div "Server-side user wallets" at bounding box center [283, 227] width 131 height 20
type textarea "*"
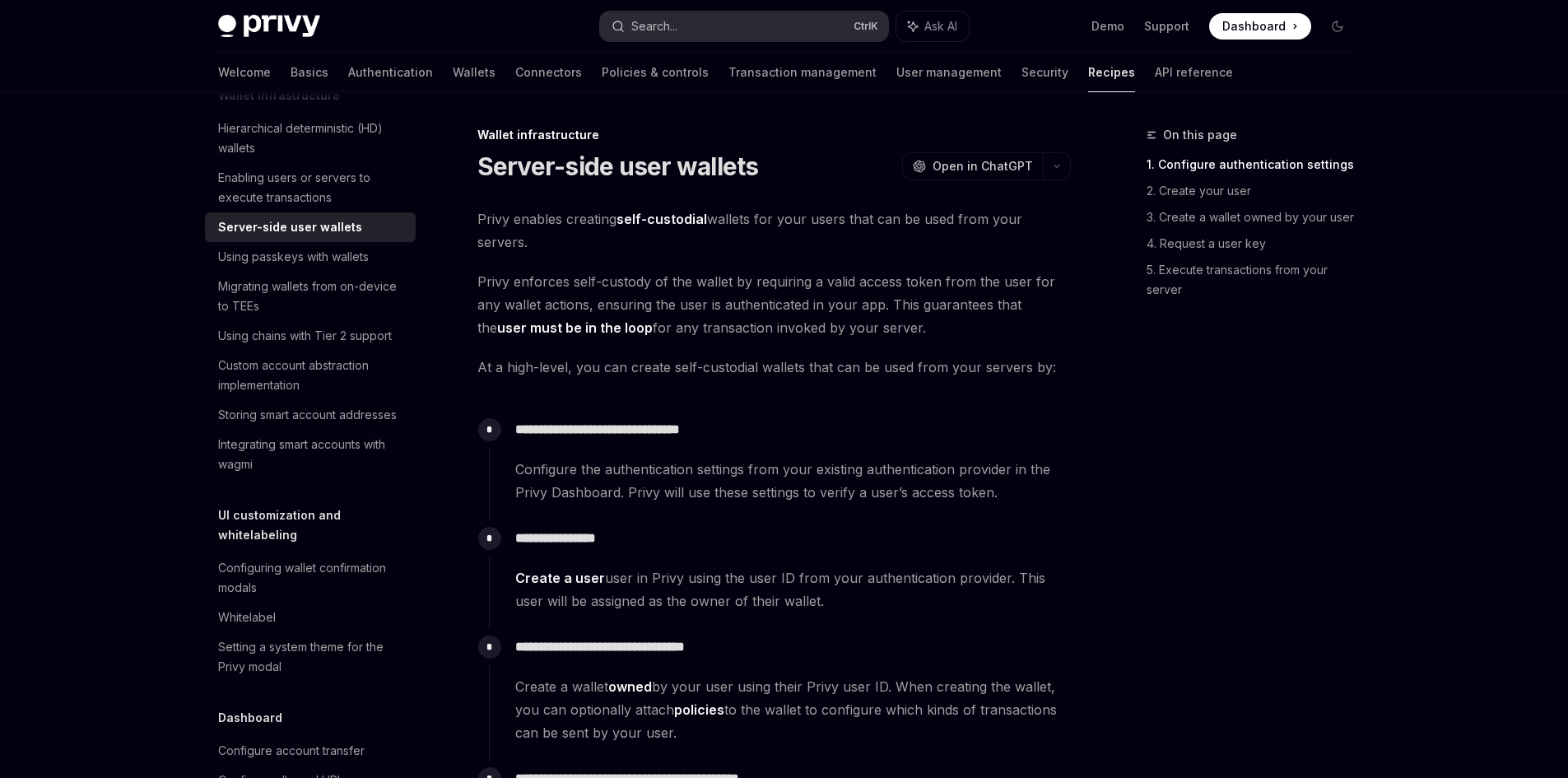
click at [757, 29] on button "Search... Ctrl K" at bounding box center [744, 26] width 288 height 30
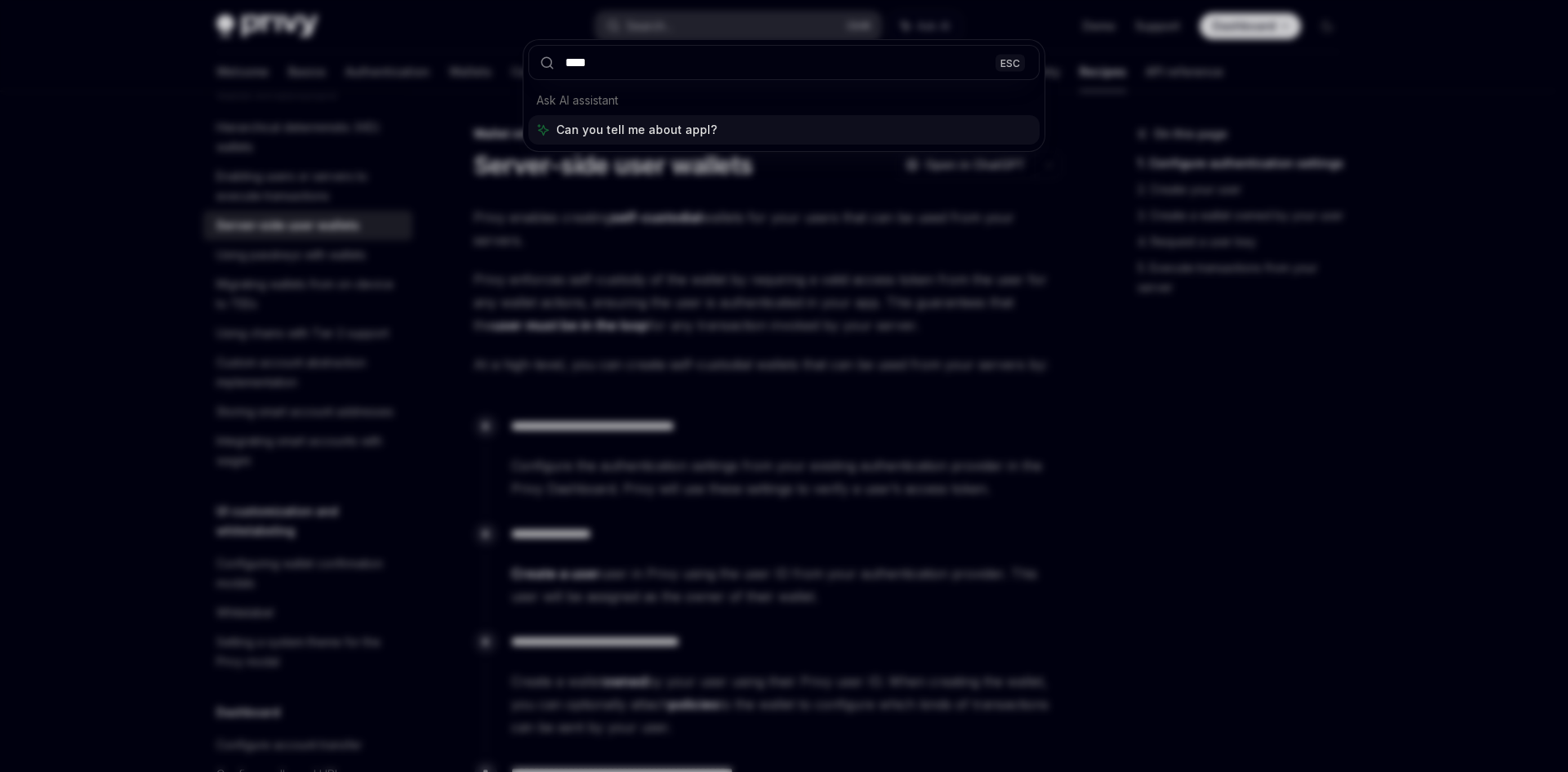
type input "*****"
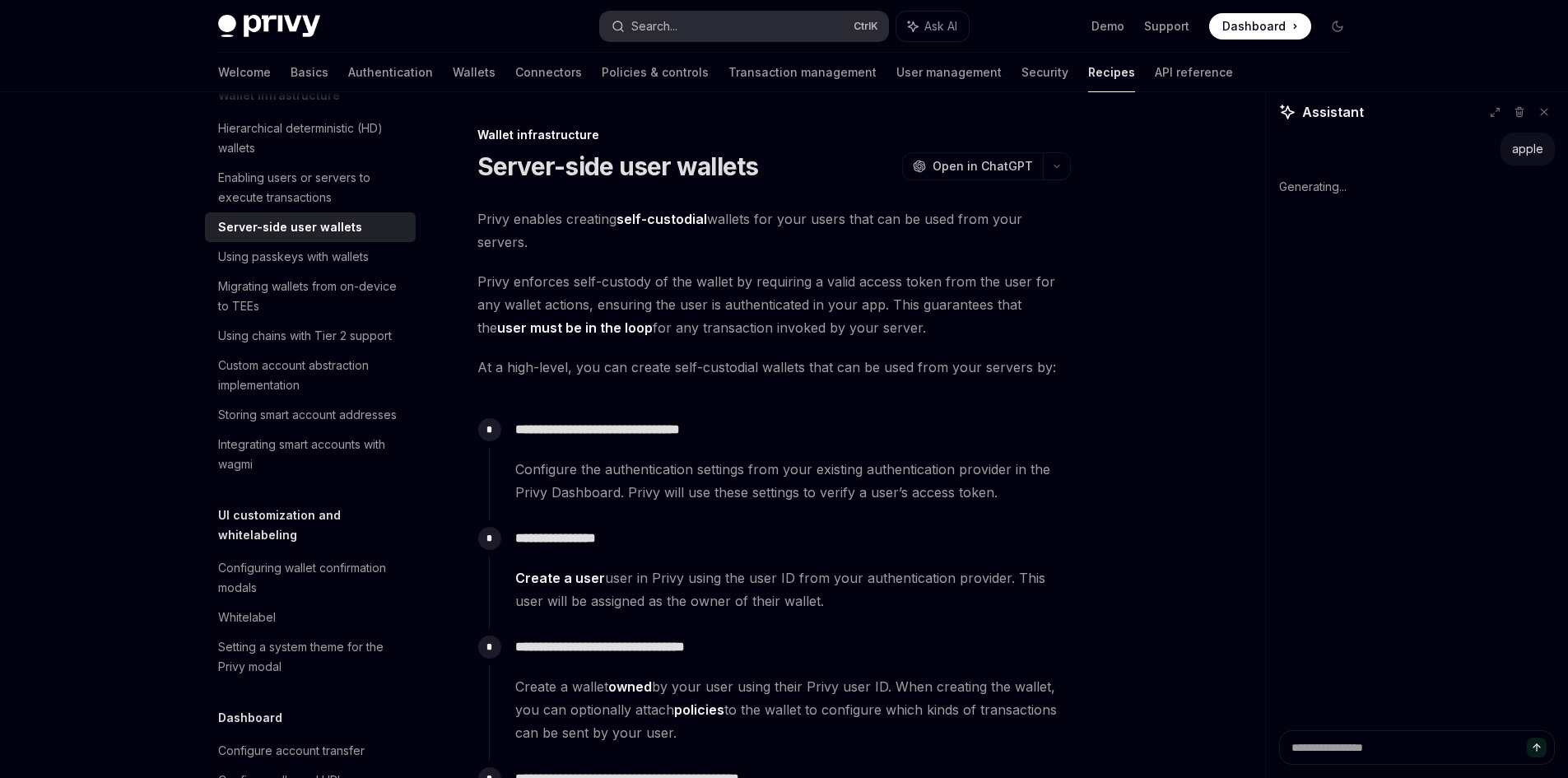
click at [757, 29] on button "Search... Ctrl K" at bounding box center [744, 26] width 288 height 30
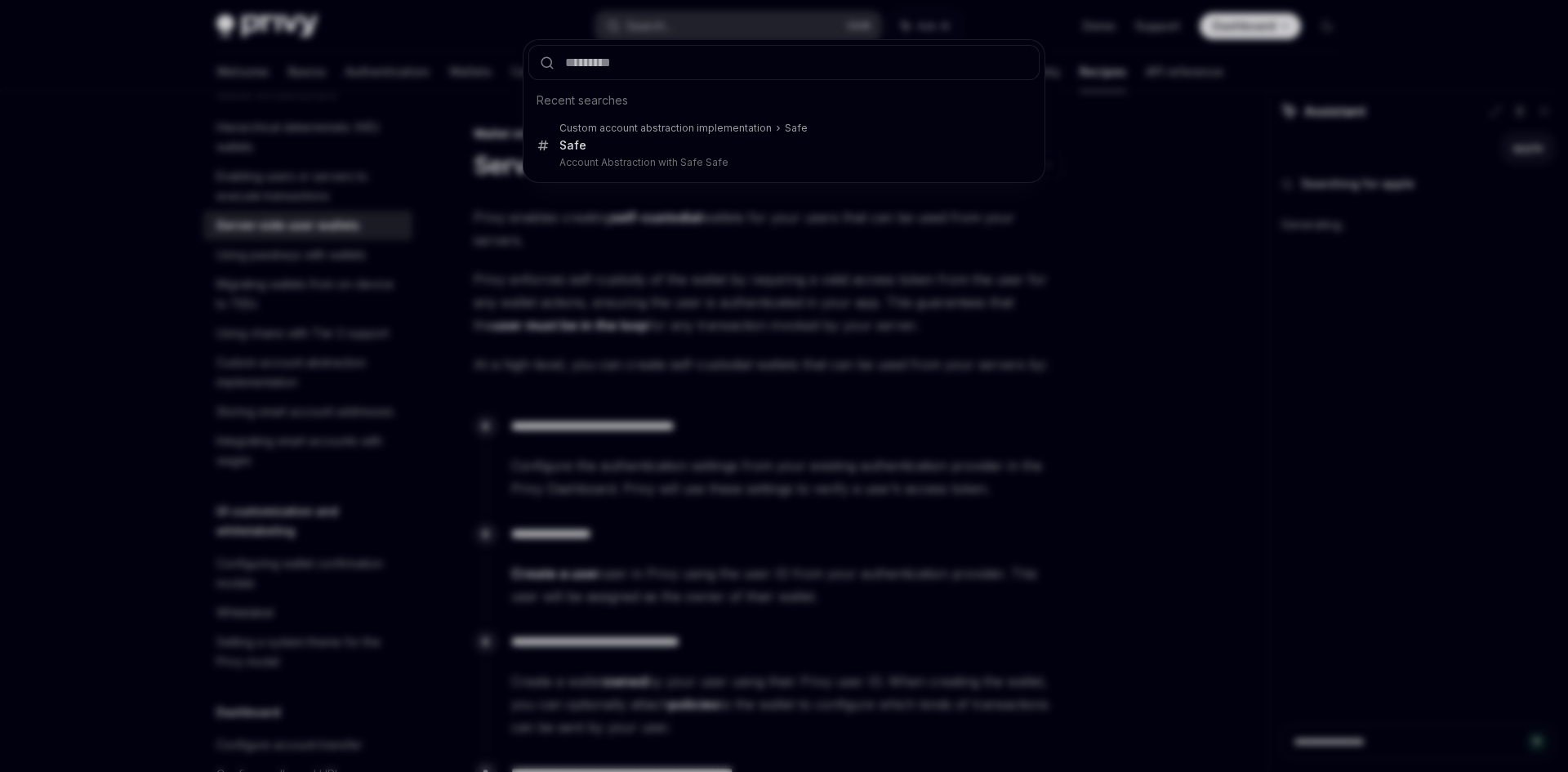
type textarea "*"
type input "*"
type textarea "*"
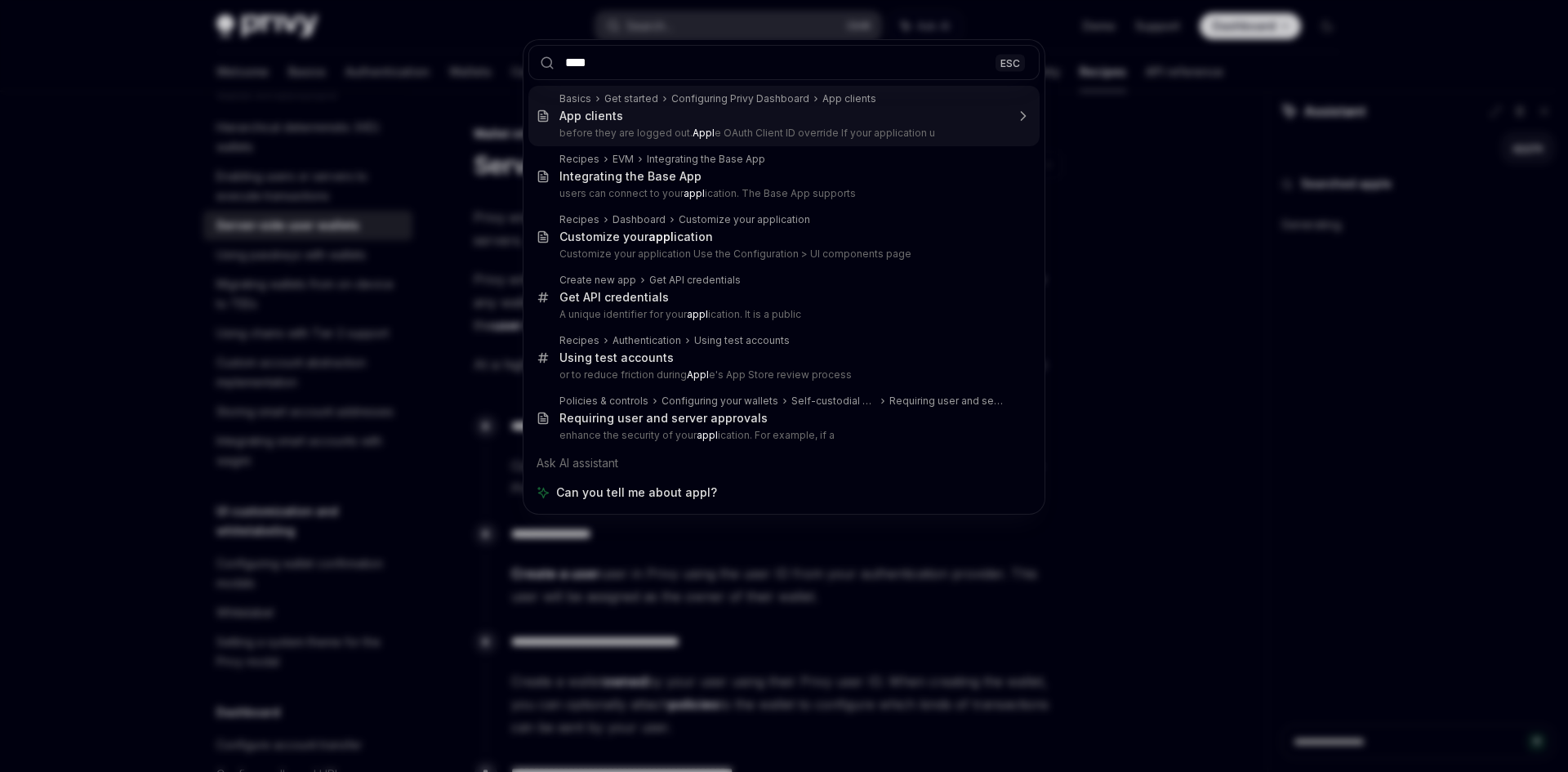
type input "*****"
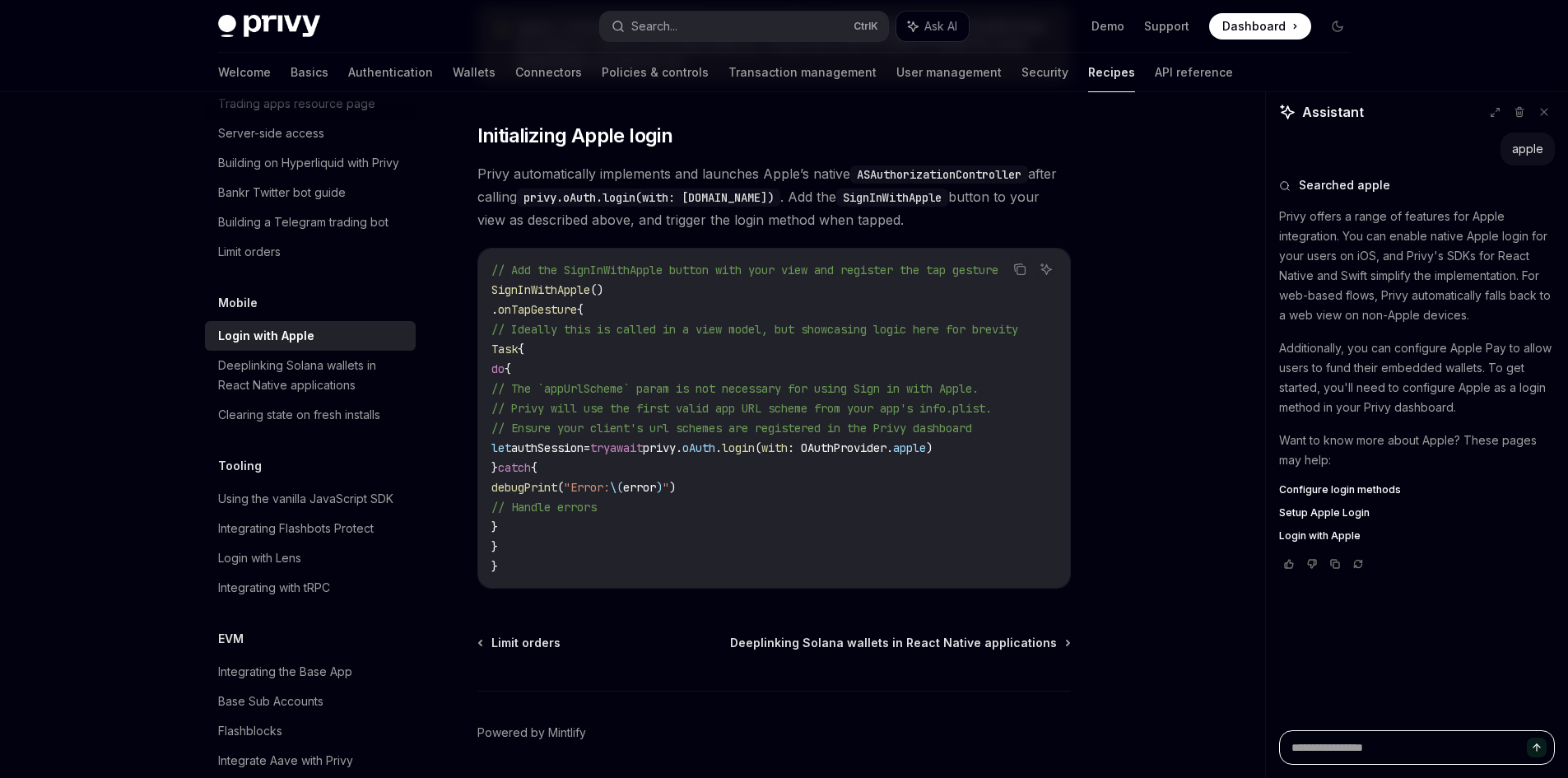
scroll to position [801, 0]
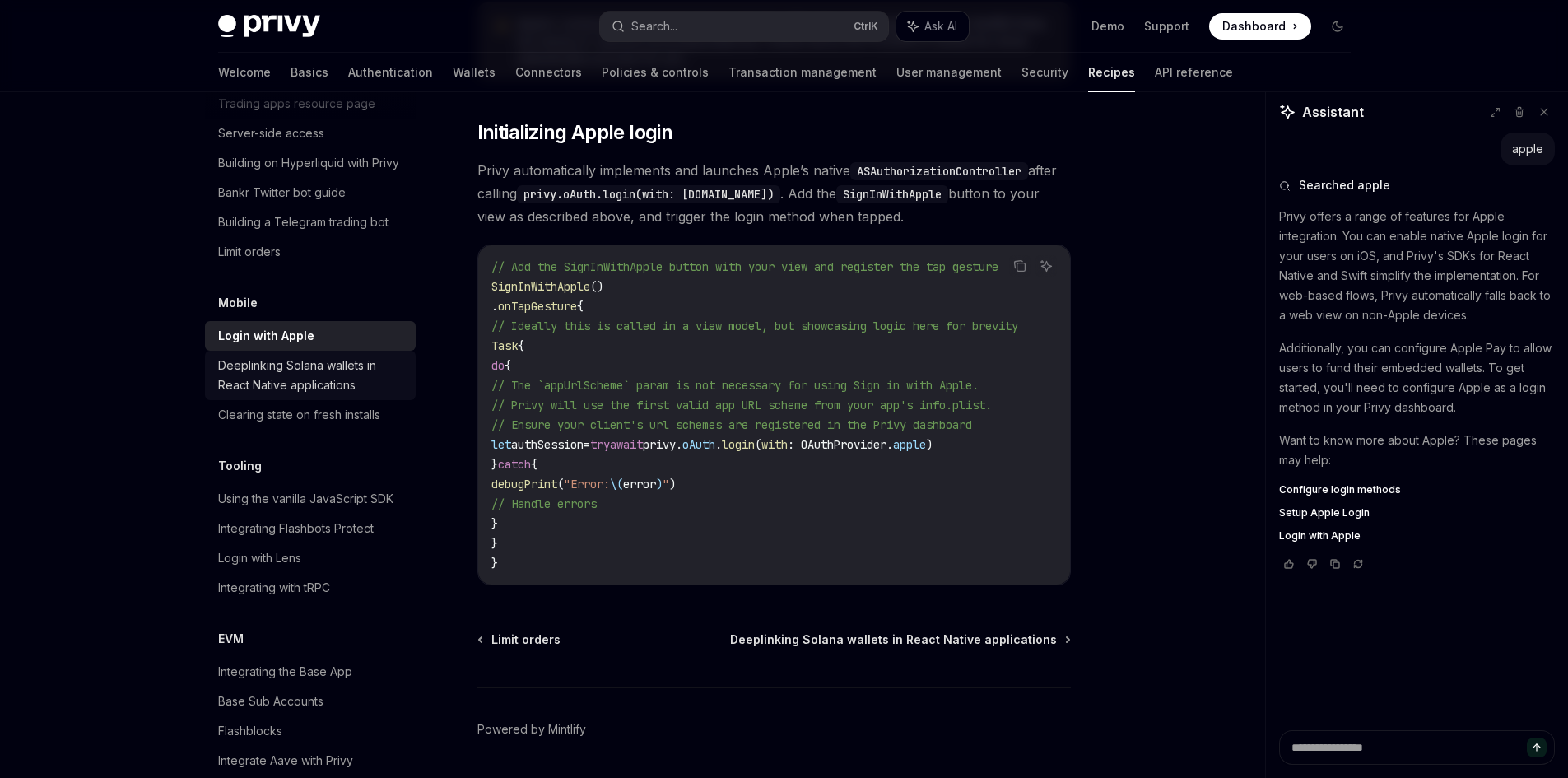
click at [302, 395] on div "Deeplinking Solana wallets in React Native applications" at bounding box center [312, 375] width 188 height 39
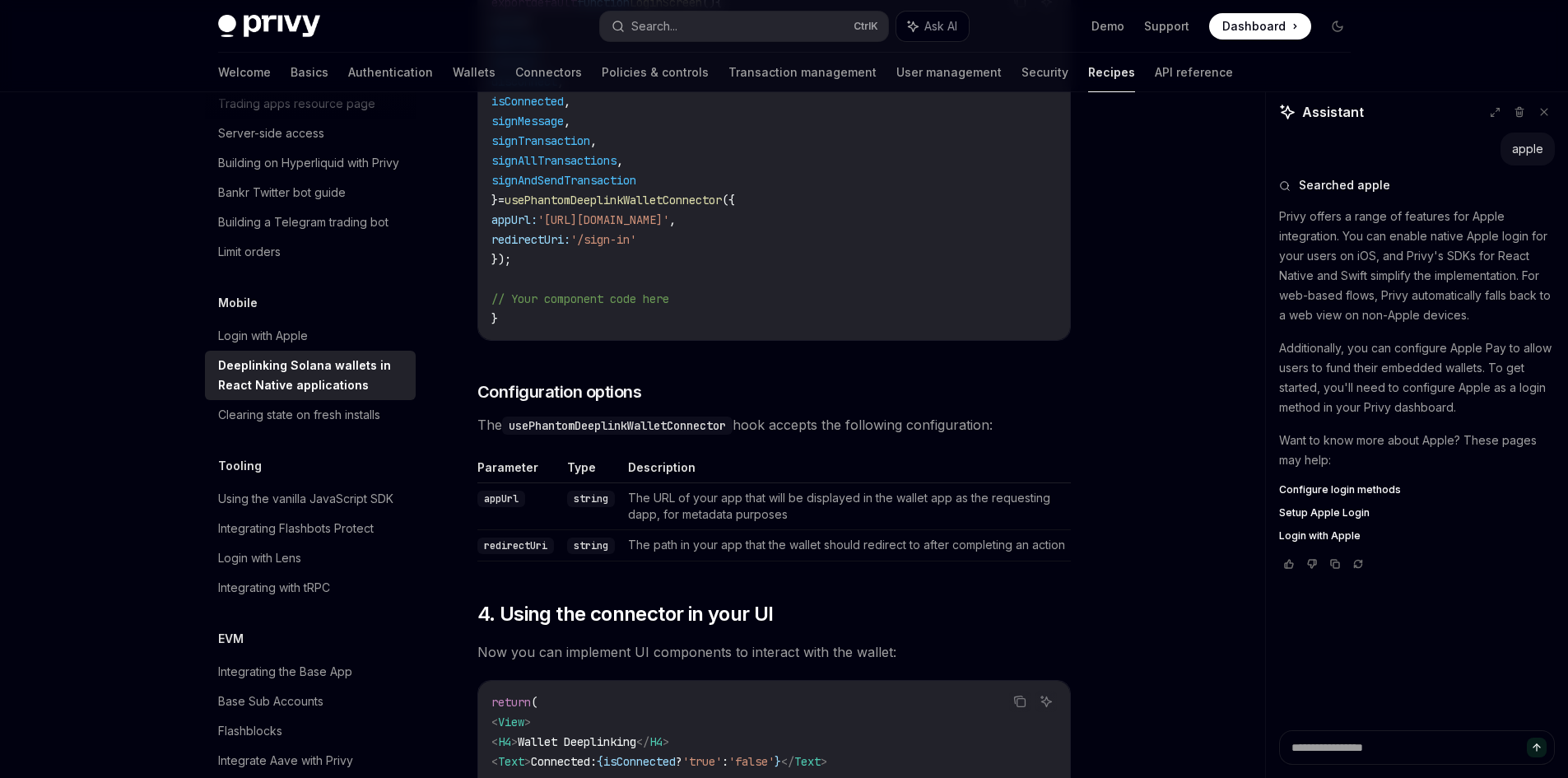
scroll to position [1266, 0]
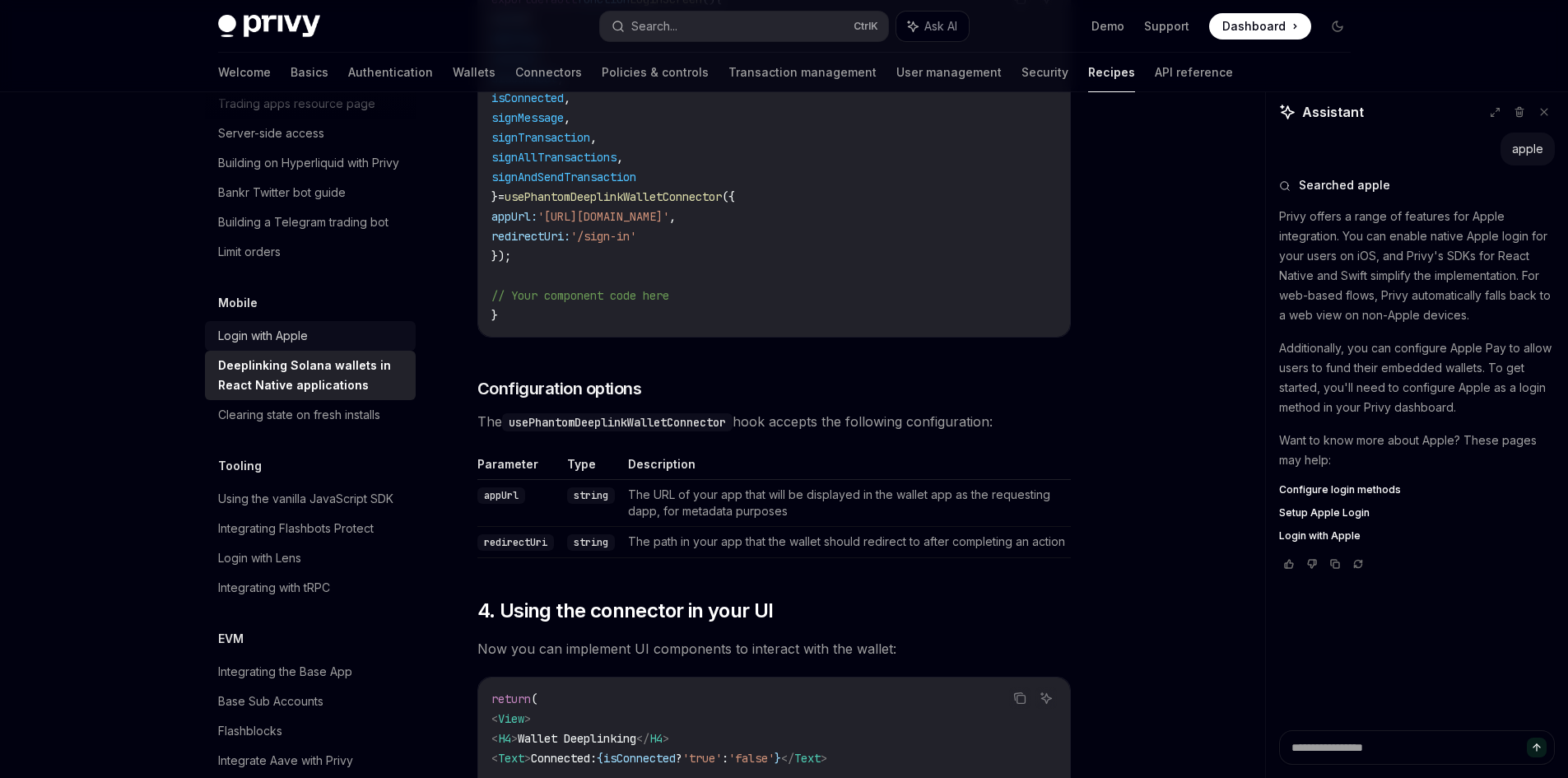
click at [345, 345] on div "Login with Apple" at bounding box center [312, 336] width 188 height 20
type textarea "*"
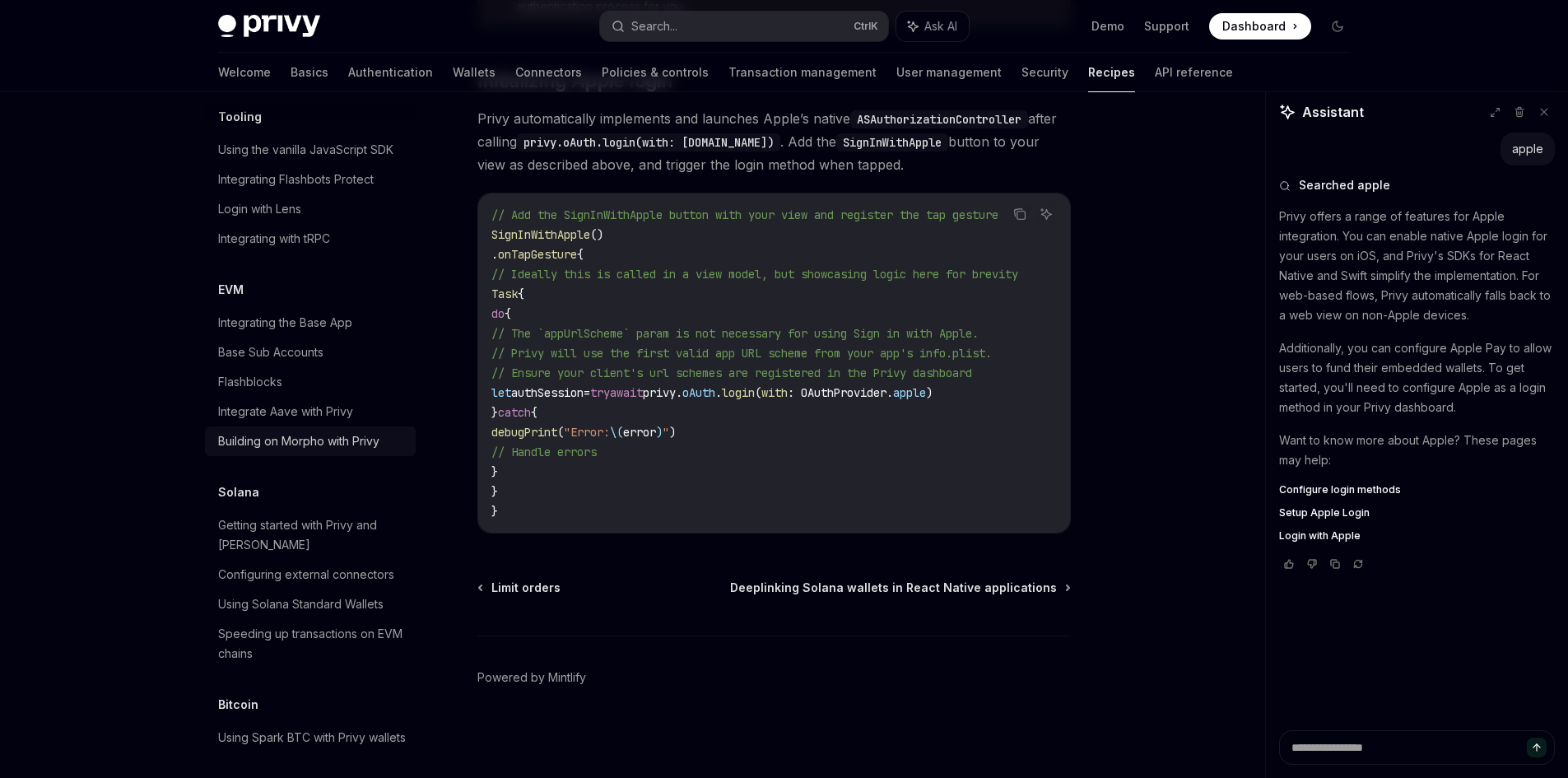
scroll to position [2351, 0]
